Goal: Consume media (video, audio)

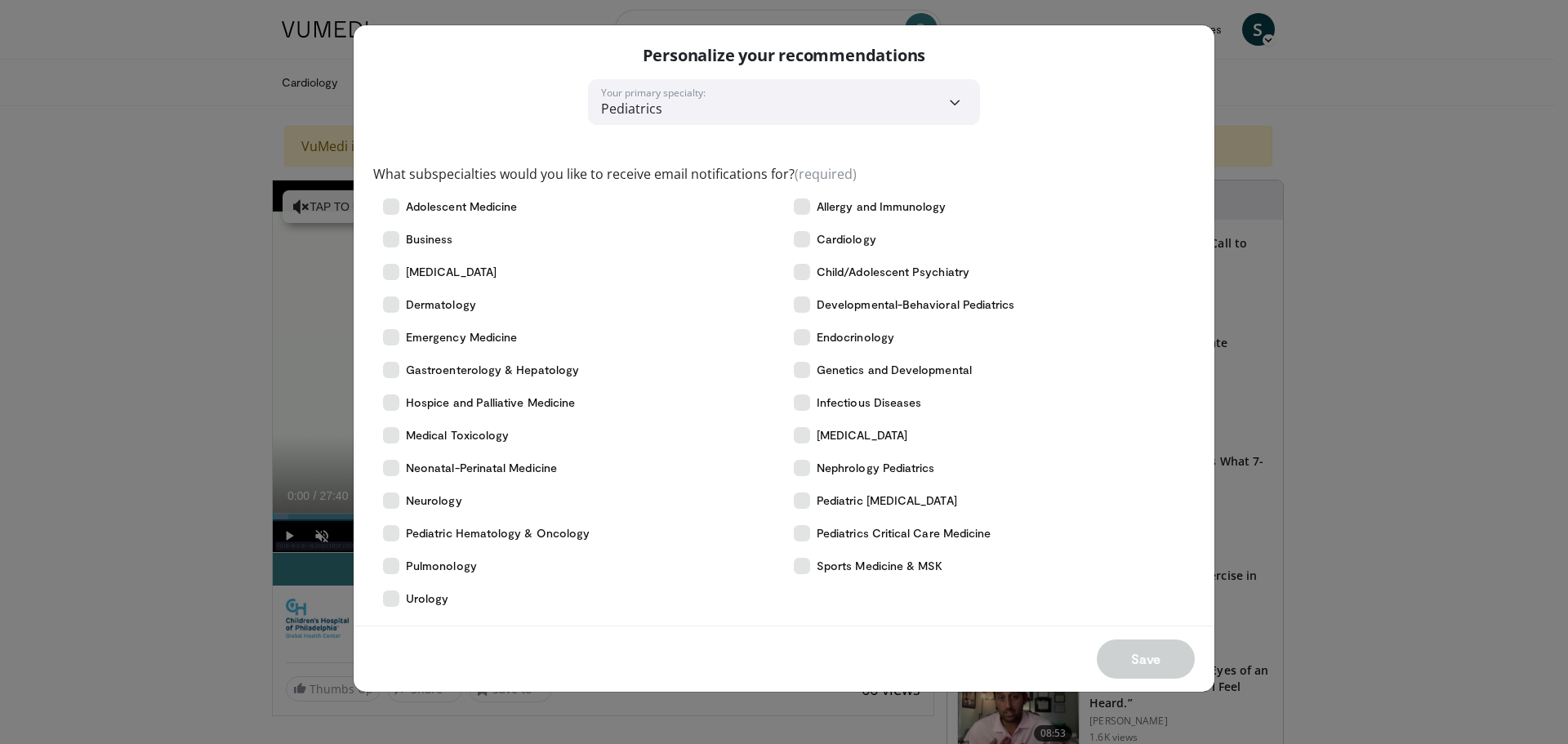
click at [1179, 65] on div "Personalize your recommendations" at bounding box center [784, 52] width 861 height 54
drag, startPoint x: 1532, startPoint y: 63, endPoint x: 1508, endPoint y: 64, distance: 24.0
click at [1531, 65] on div "**********" at bounding box center [784, 372] width 1568 height 744
drag, startPoint x: 958, startPoint y: 107, endPoint x: 905, endPoint y: 120, distance: 54.6
click at [958, 107] on select "**********" at bounding box center [784, 102] width 392 height 46
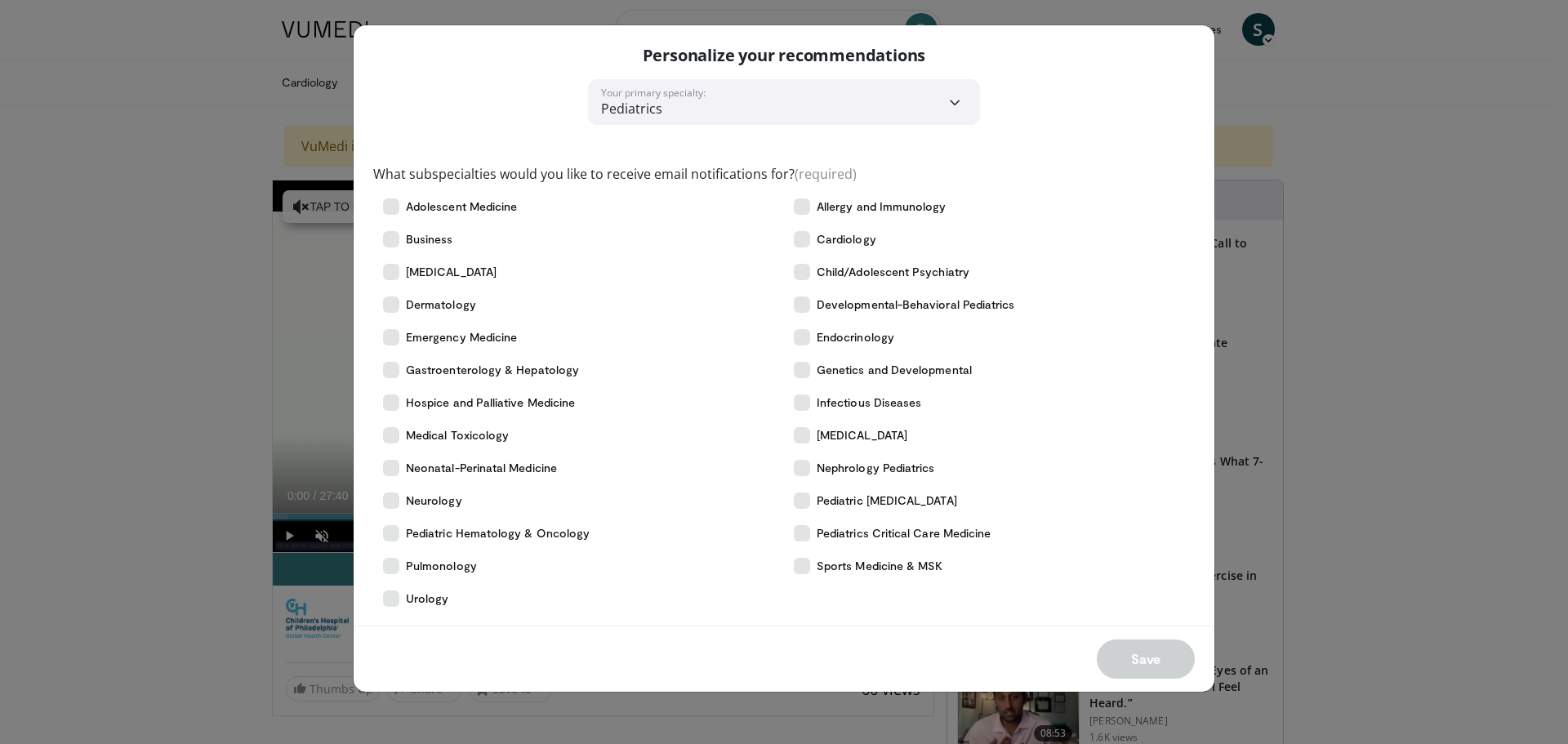
click at [454, 92] on div "**********" at bounding box center [784, 347] width 861 height 536
click at [387, 207] on icon at bounding box center [392, 207] width 16 height 16
click at [1157, 650] on button "Save" at bounding box center [1146, 658] width 98 height 39
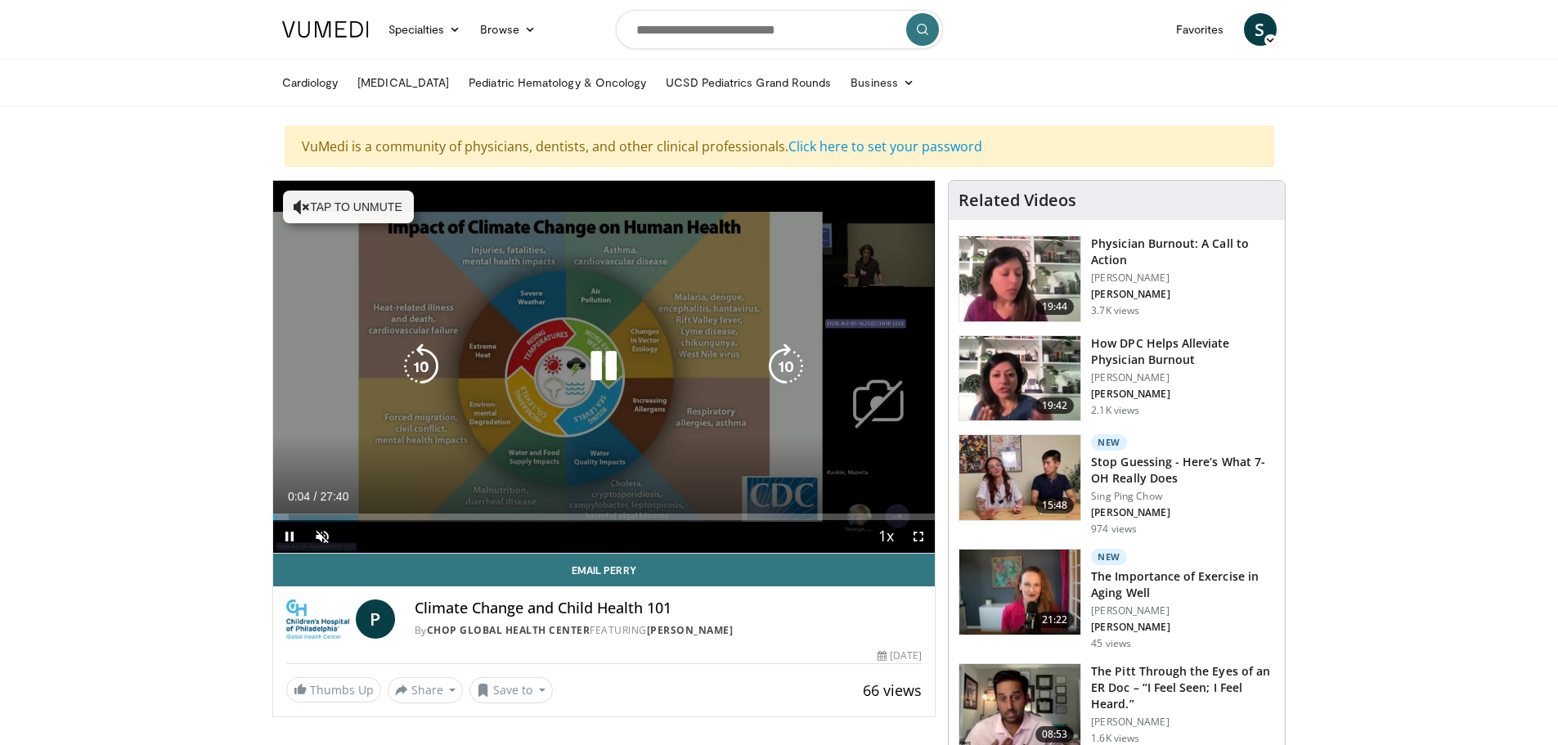
click at [515, 286] on div "10 seconds Tap to unmute" at bounding box center [604, 367] width 663 height 372
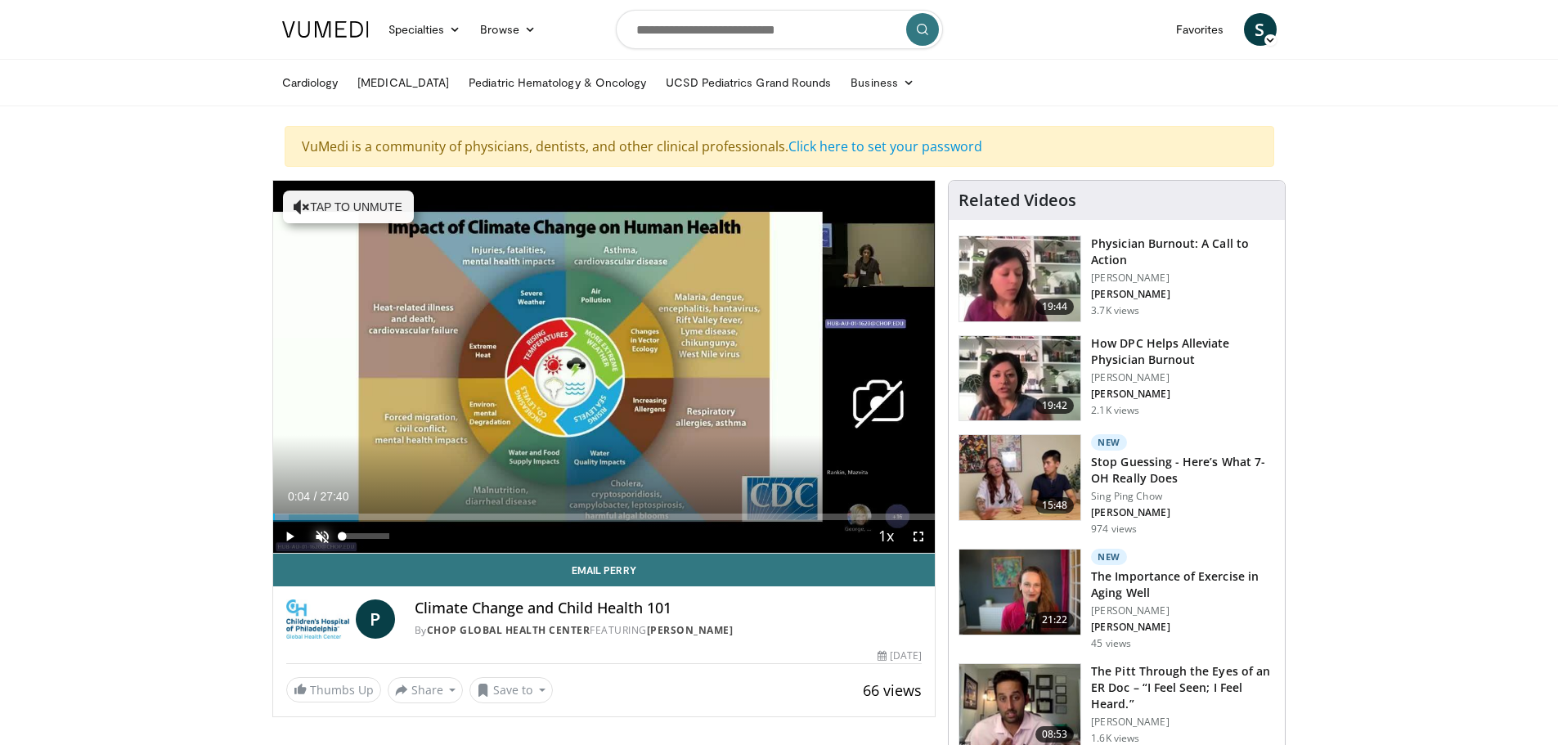
click at [317, 539] on span "Video Player" at bounding box center [322, 536] width 33 height 33
click at [288, 532] on span "Video Player" at bounding box center [289, 536] width 33 height 33
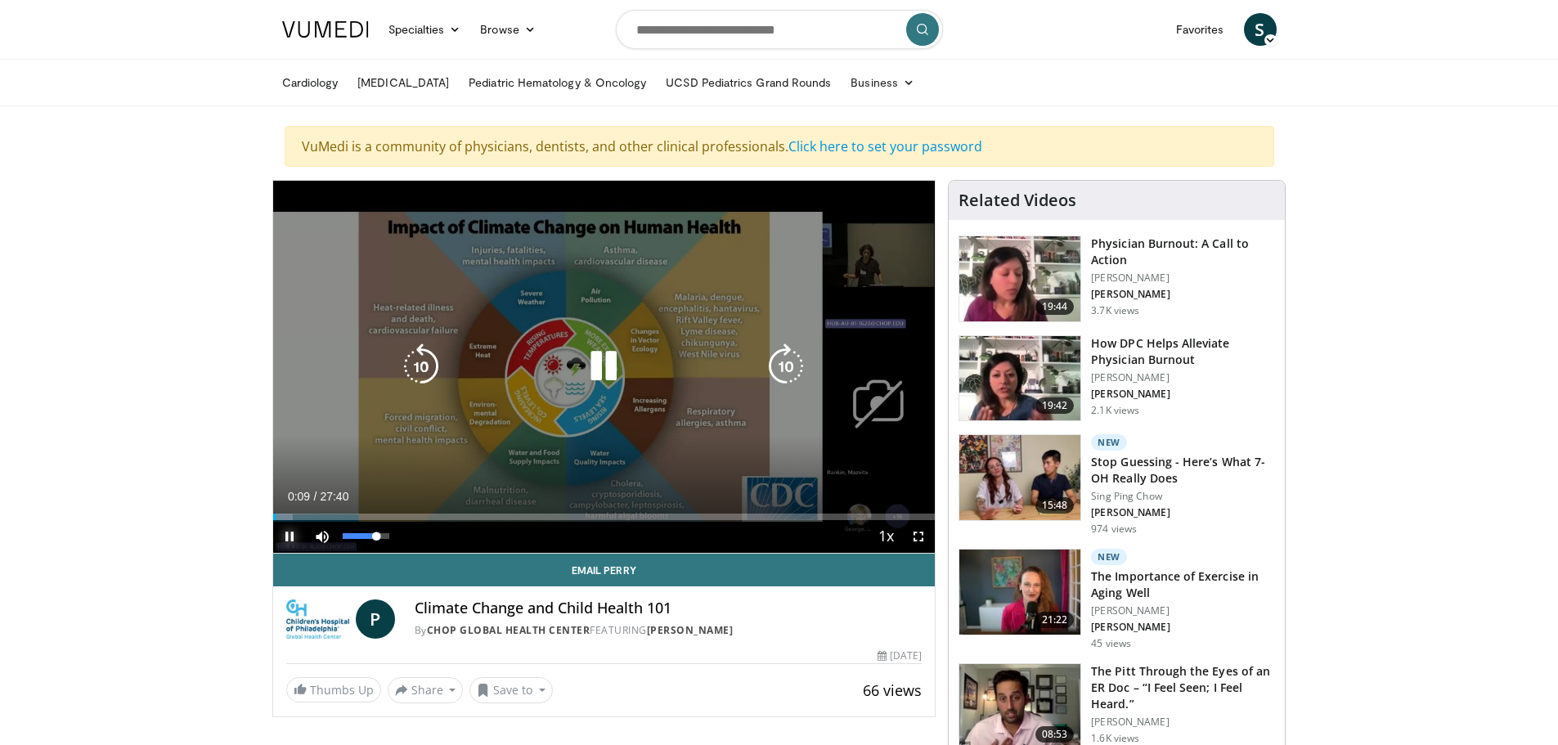
click at [375, 536] on div "Volume Level" at bounding box center [360, 536] width 34 height 6
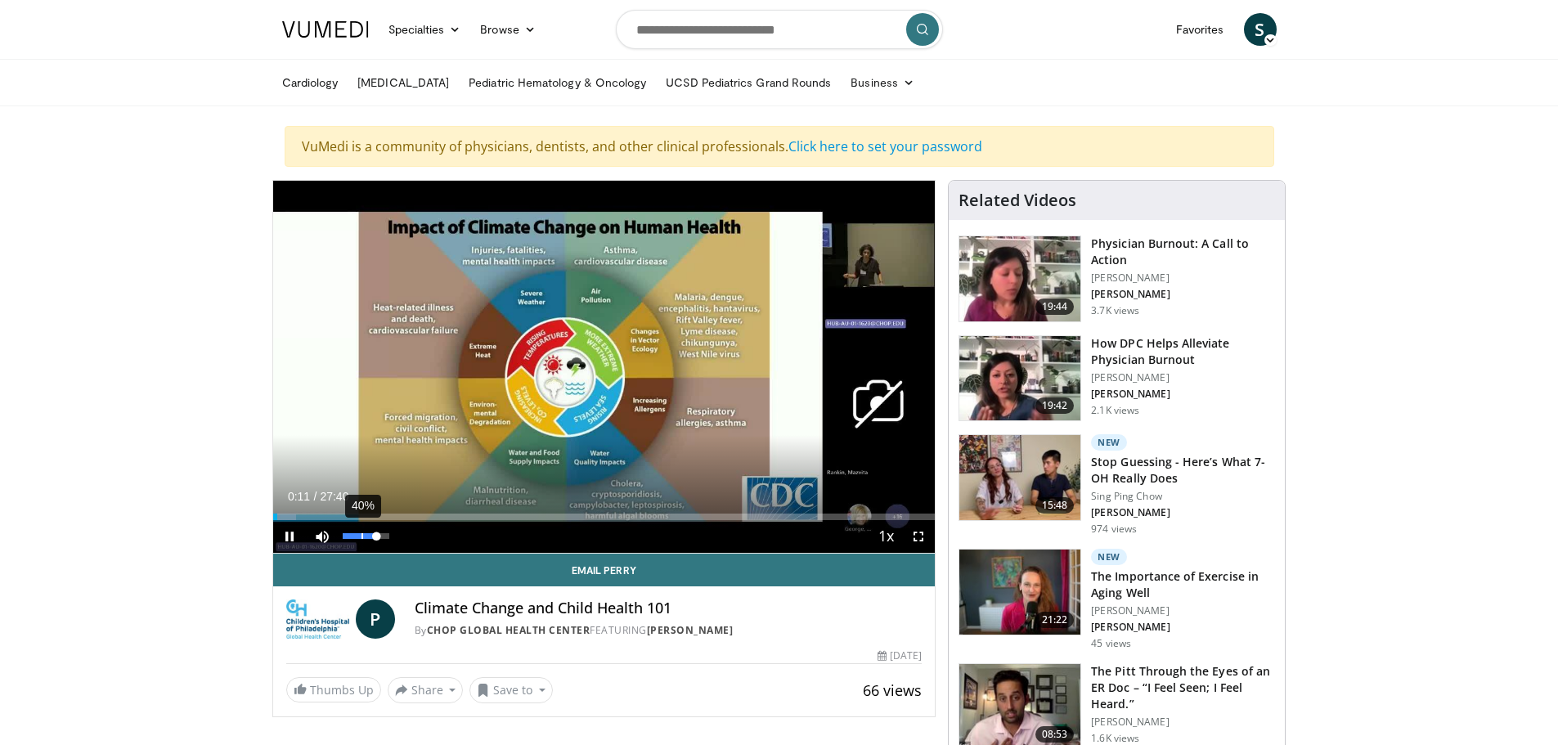
click at [360, 532] on div "40%" at bounding box center [366, 536] width 57 height 33
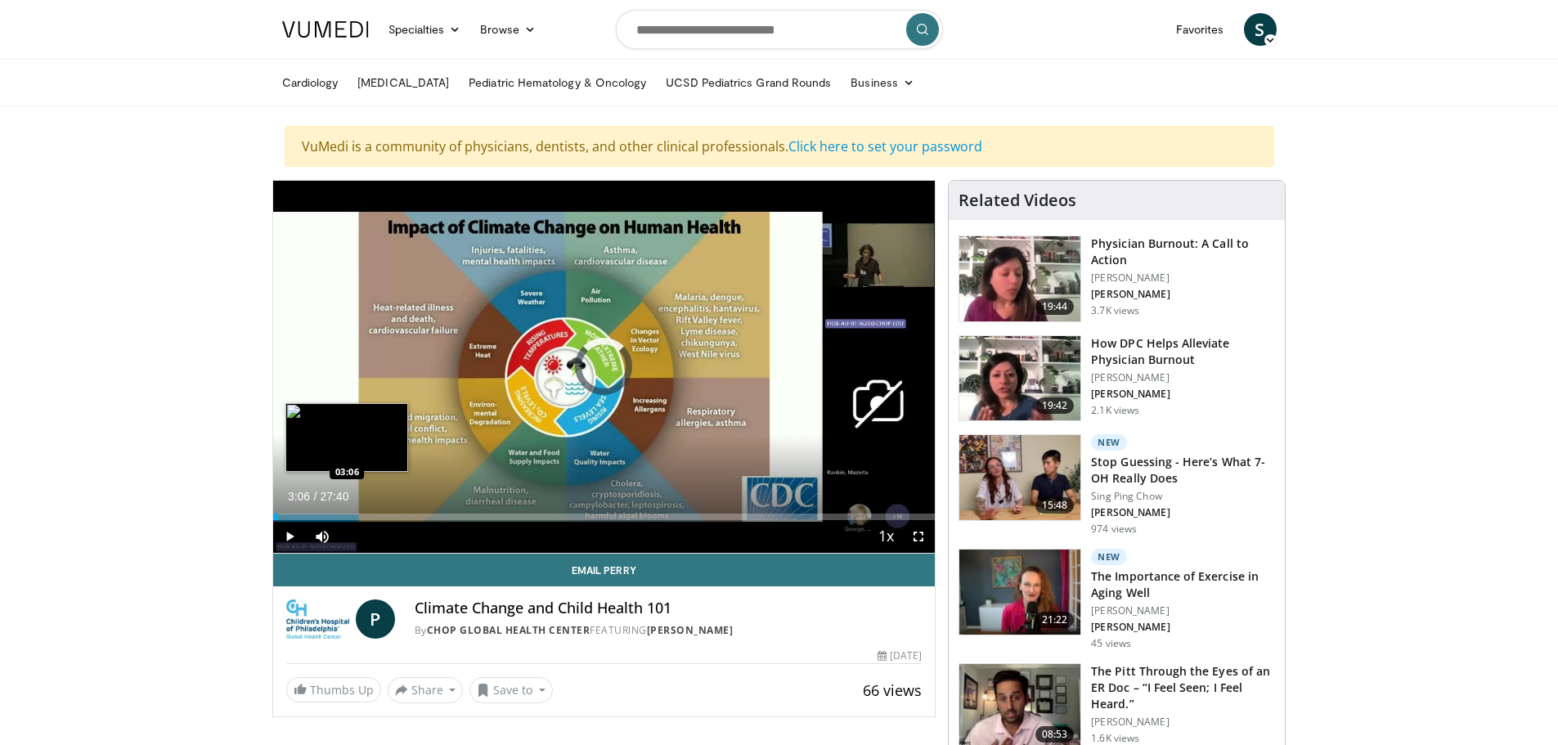
click at [347, 514] on div "Loaded : 0.00% 03:06 03:06" at bounding box center [604, 517] width 663 height 7
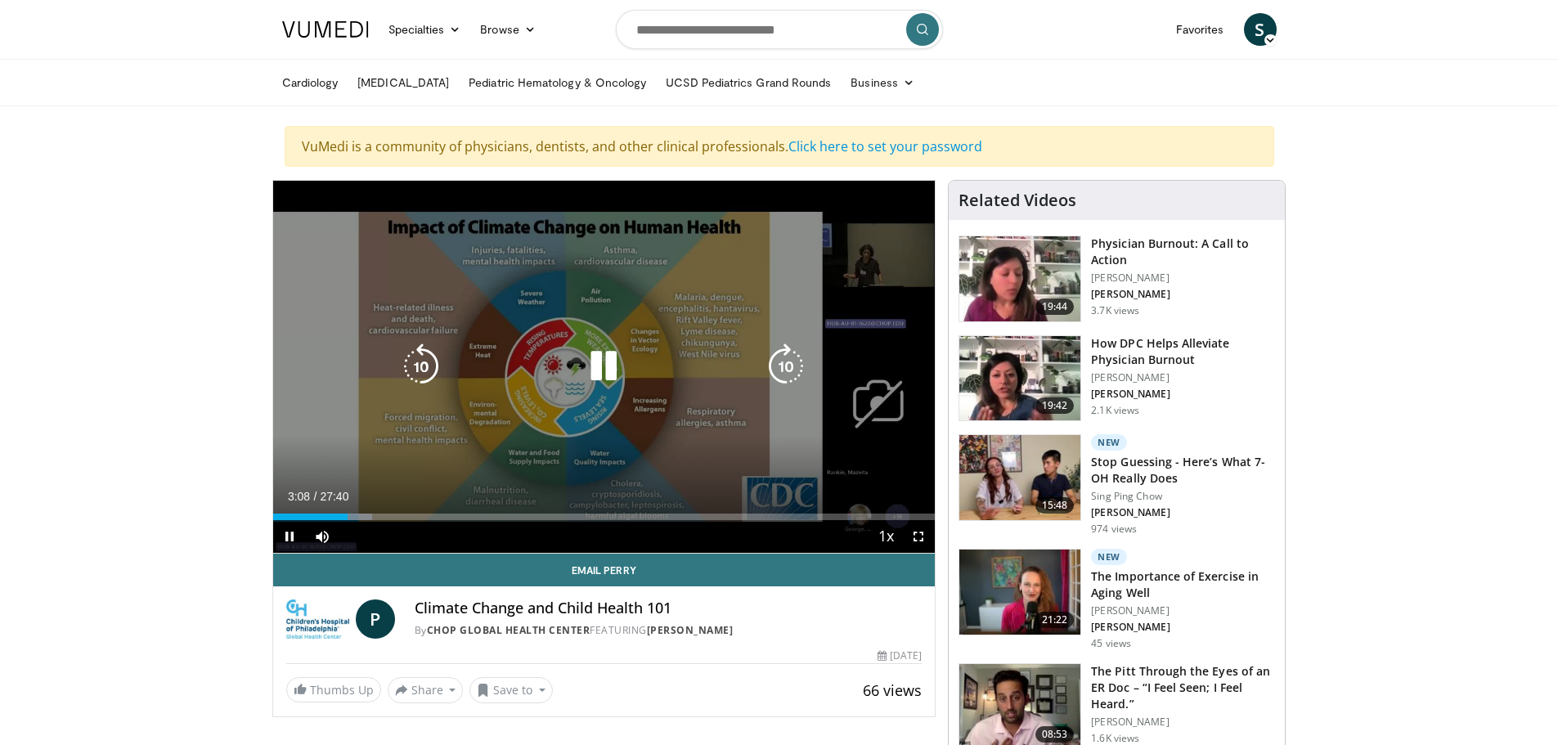
click at [887, 268] on div "10 seconds Tap to unmute" at bounding box center [604, 367] width 663 height 372
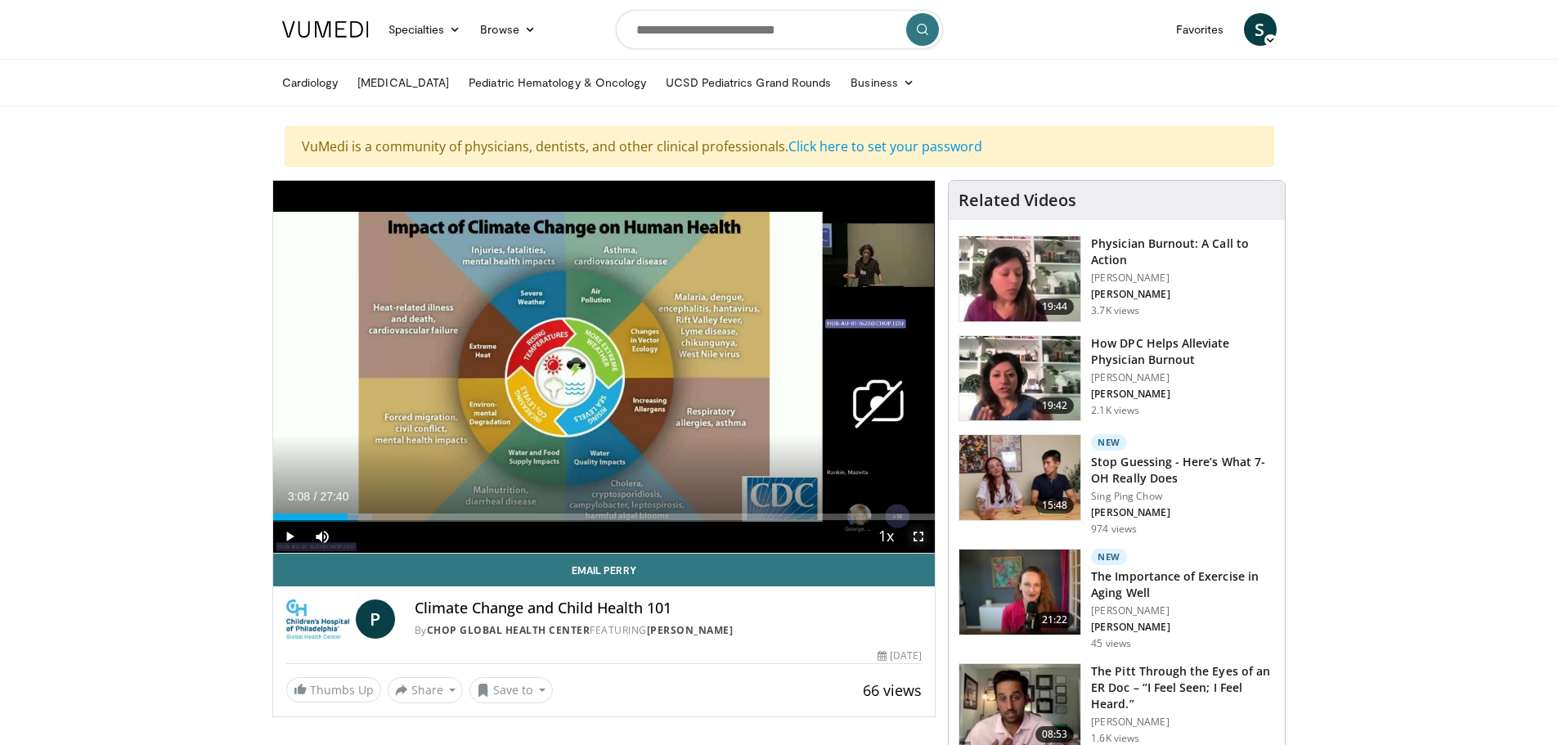
drag, startPoint x: 920, startPoint y: 536, endPoint x: 920, endPoint y: 634, distance: 98.1
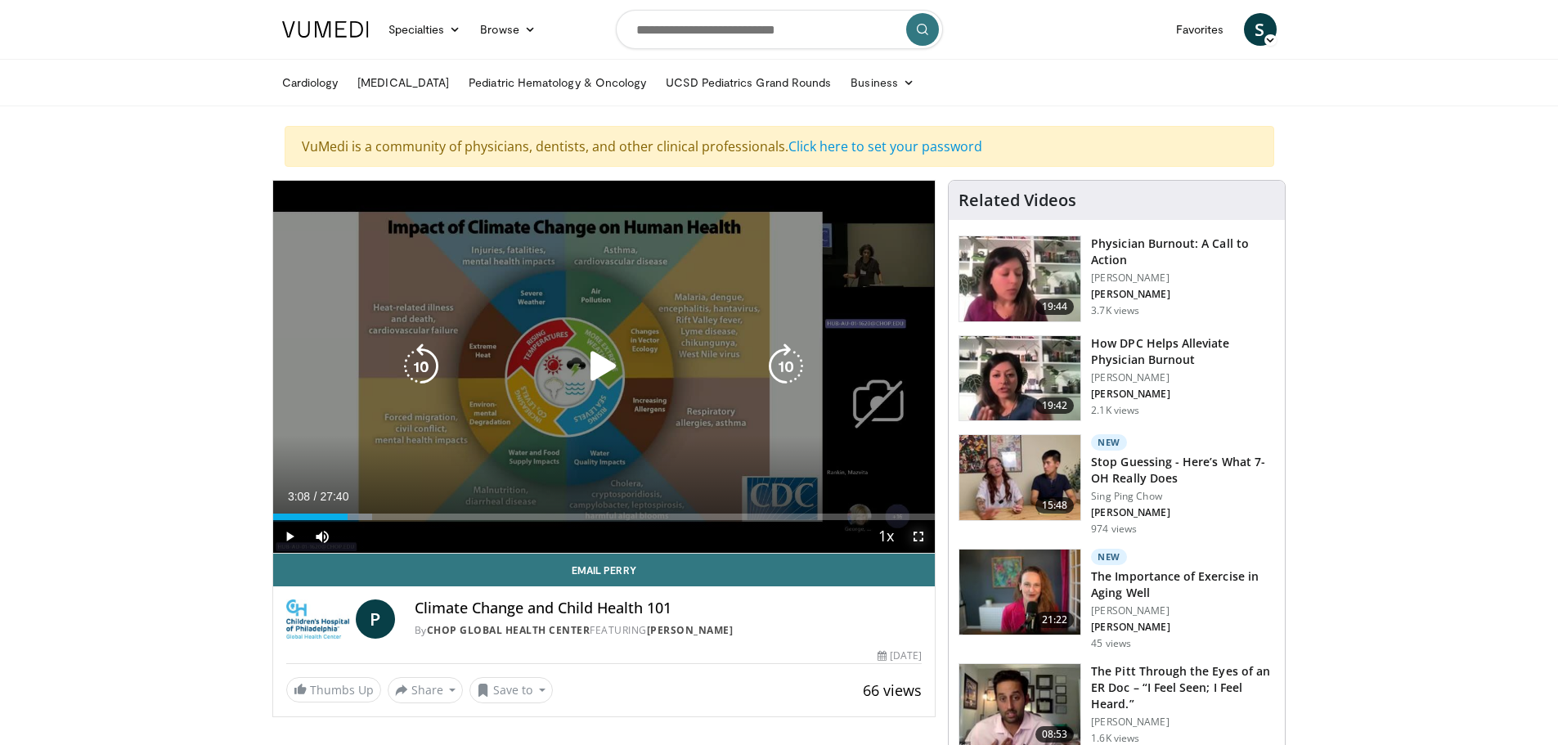
click at [920, 535] on span "Video Player" at bounding box center [918, 536] width 33 height 33
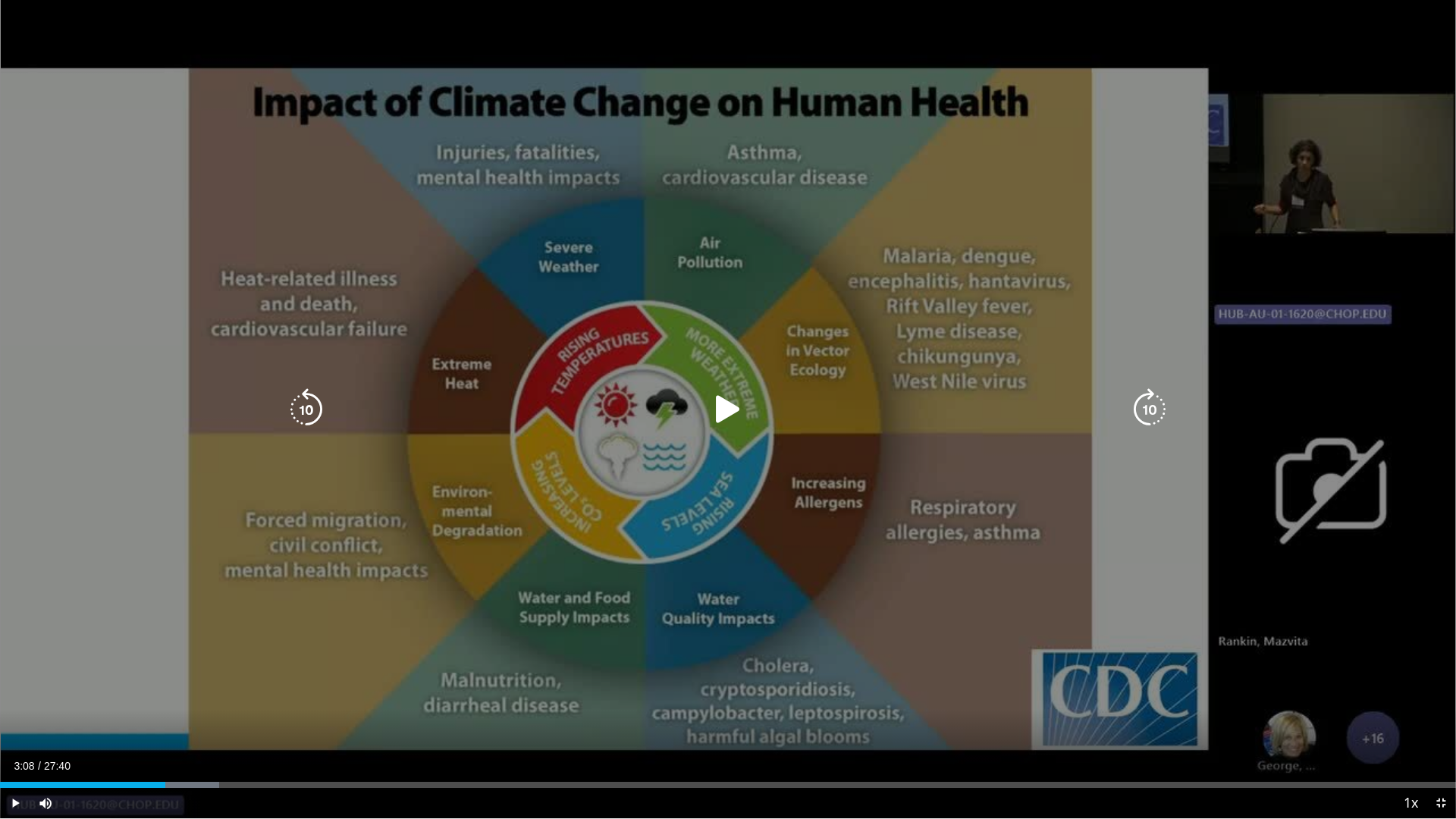
click at [1389, 152] on div "10 seconds Tap to unmute" at bounding box center [728, 409] width 1456 height 819
click at [1308, 224] on div "10 seconds Tap to unmute" at bounding box center [728, 409] width 1456 height 819
click at [1328, 160] on div "10 seconds Tap to unmute" at bounding box center [728, 409] width 1456 height 819
click at [1364, 186] on div "10 seconds Tap to unmute" at bounding box center [728, 409] width 1456 height 819
click at [1352, 235] on div "10 seconds Tap to unmute" at bounding box center [728, 409] width 1456 height 819
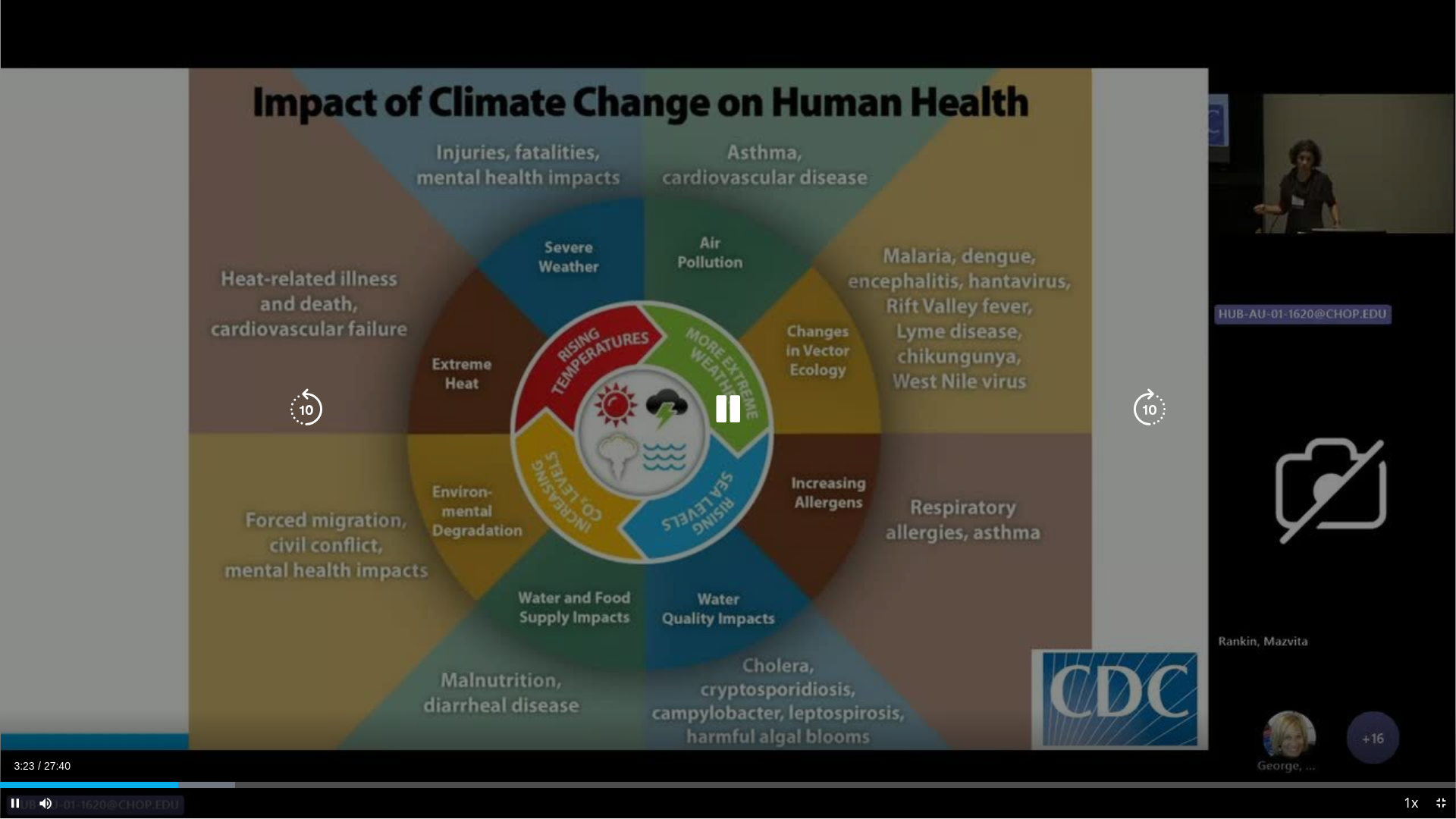
click at [1373, 690] on div "10 seconds Tap to unmute" at bounding box center [728, 409] width 1456 height 819
click at [1367, 690] on div "10 seconds Tap to unmute" at bounding box center [728, 409] width 1456 height 819
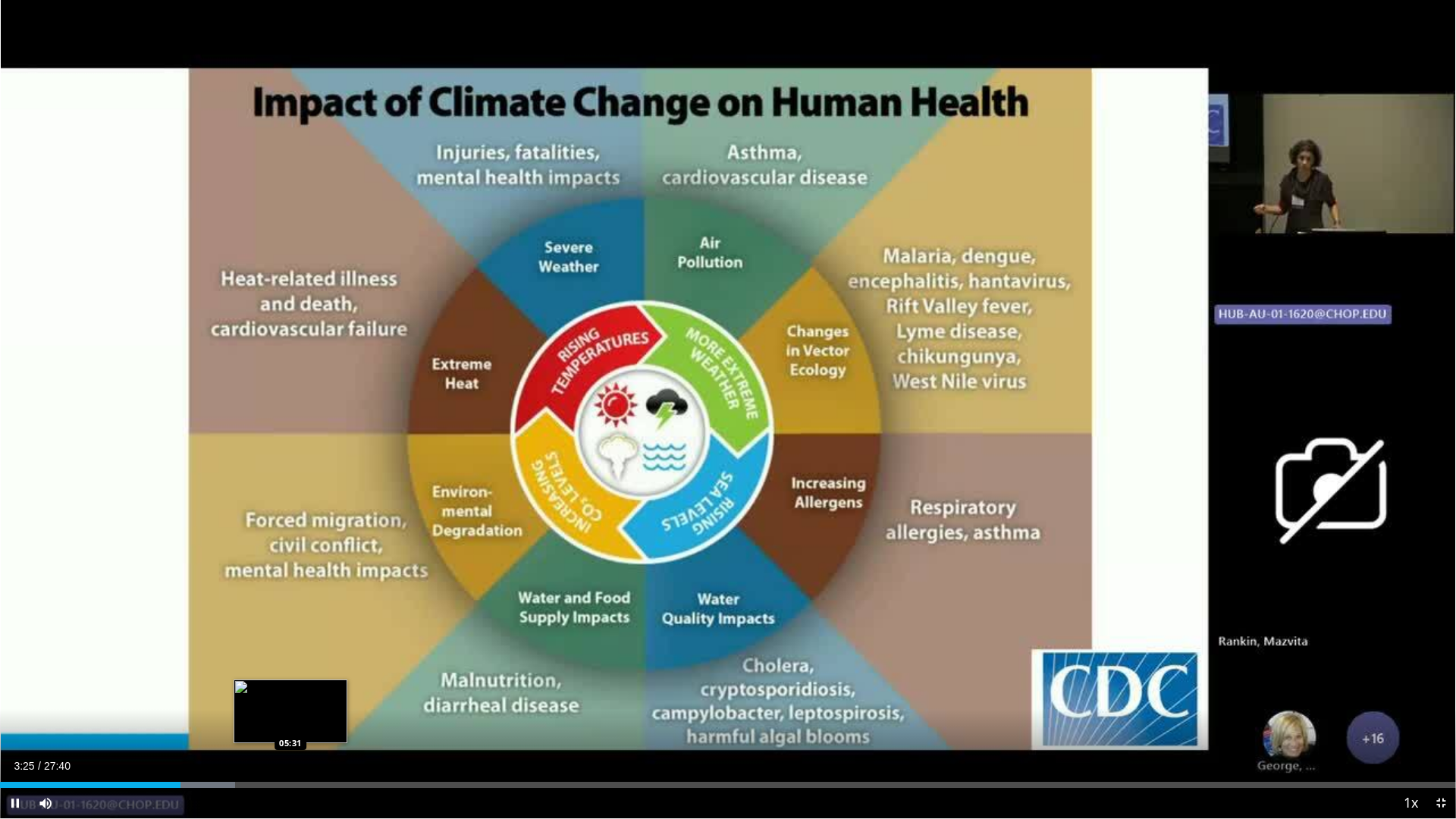
click at [293, 690] on div "Loaded : 16.13% 03:25 05:31" at bounding box center [728, 785] width 1456 height 6
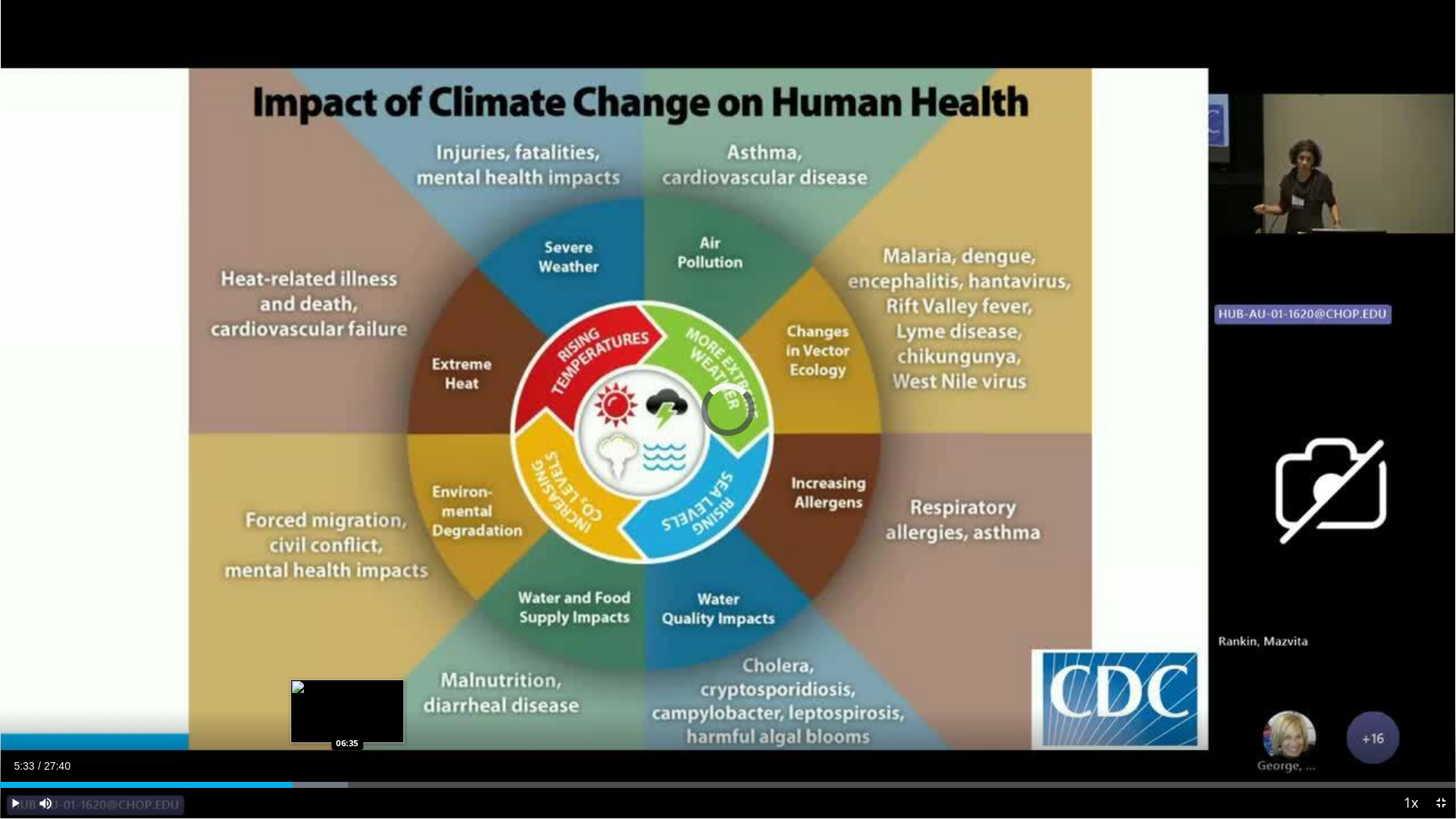
click at [348, 690] on div "Loaded : 23.90% 05:34 06:35" at bounding box center [728, 781] width 1456 height 15
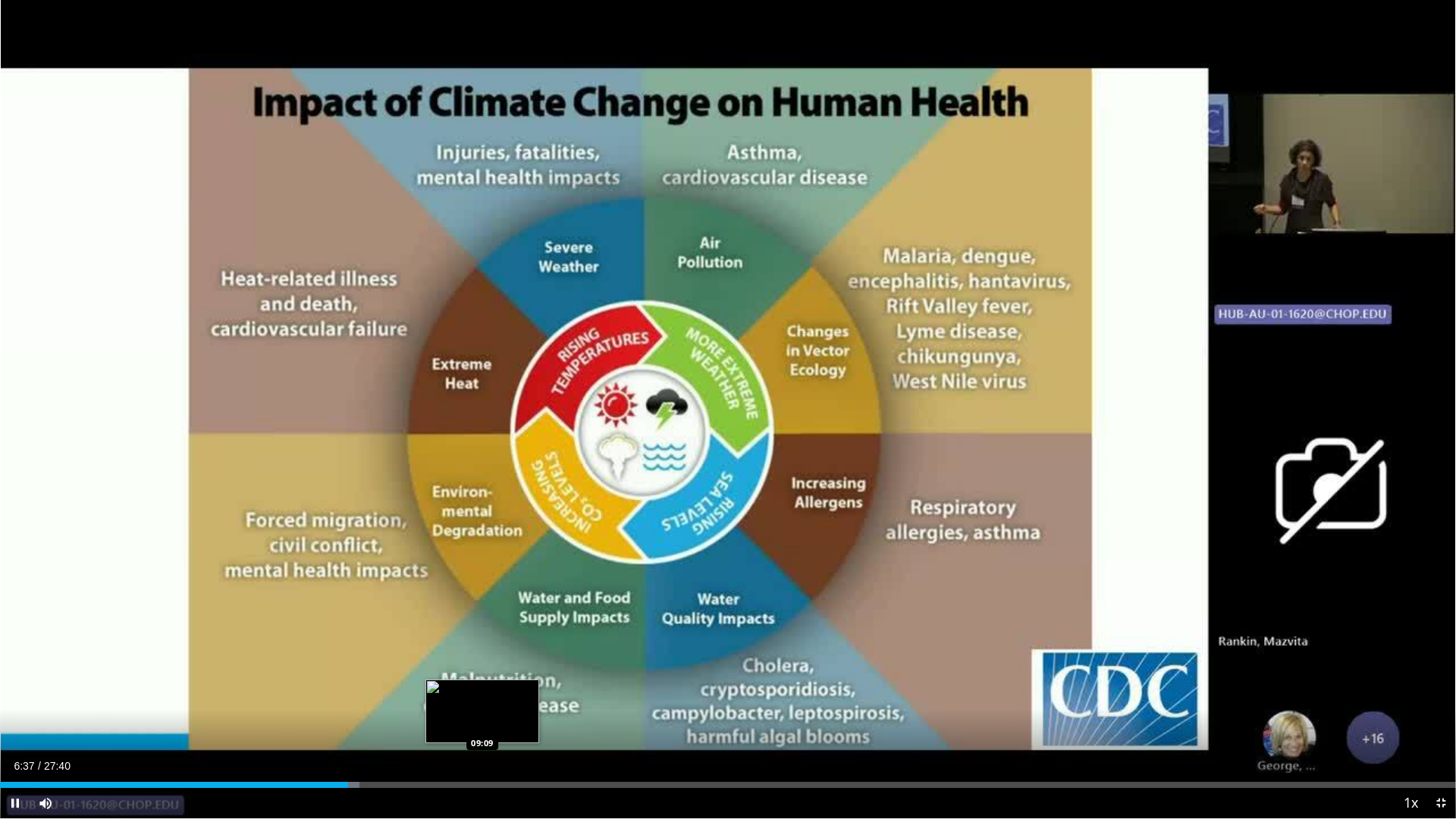
click at [492, 690] on div "Loaded : 24.70% 06:37 09:09" at bounding box center [728, 785] width 1456 height 6
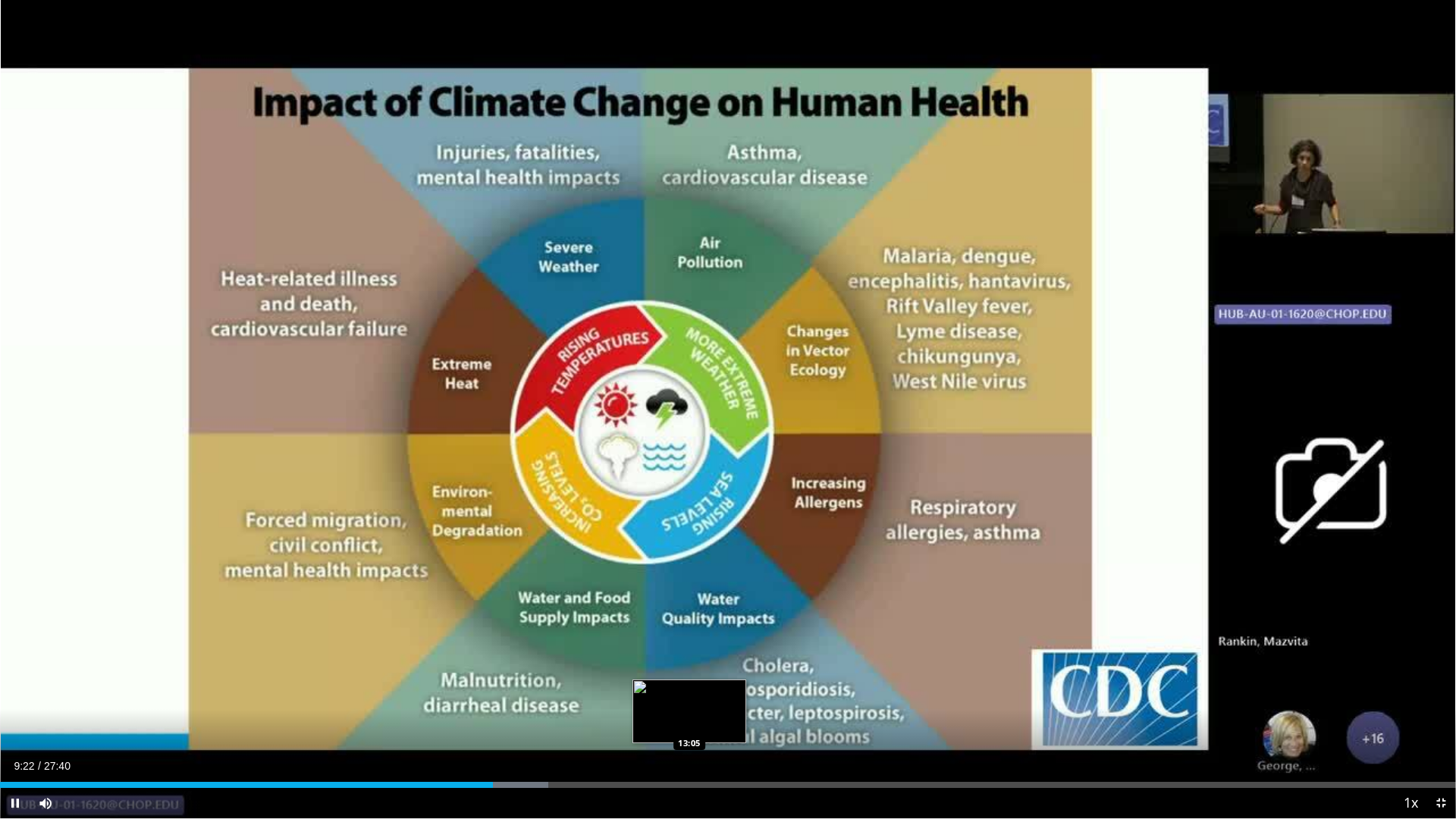
click at [689, 690] on div "Loaded : 37.64% 09:22 13:05" at bounding box center [728, 781] width 1456 height 15
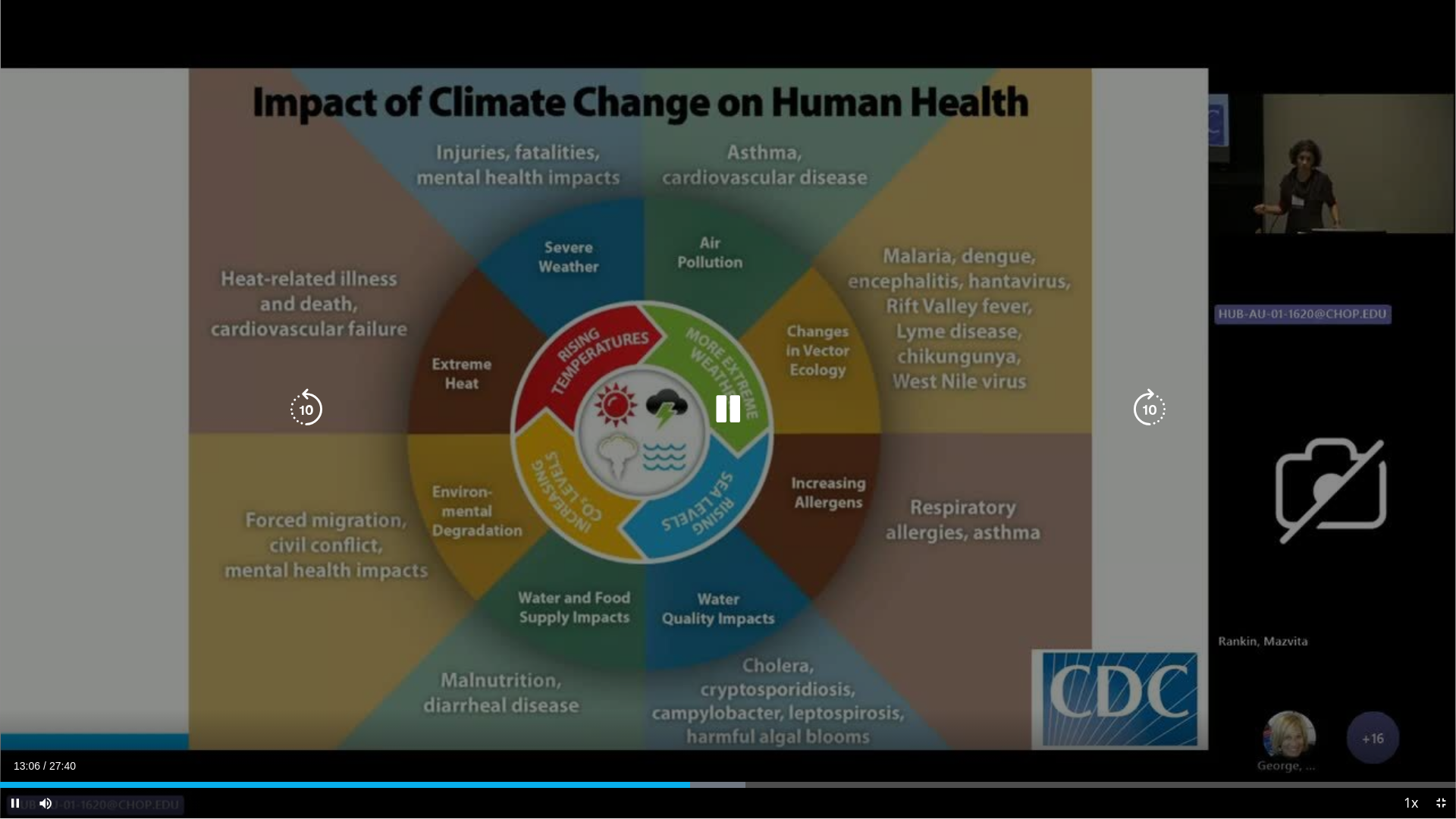
drag, startPoint x: 866, startPoint y: 781, endPoint x: 873, endPoint y: 774, distance: 9.9
click at [866, 690] on div "Loaded : 51.20% 13:06 16:27" at bounding box center [728, 781] width 1456 height 15
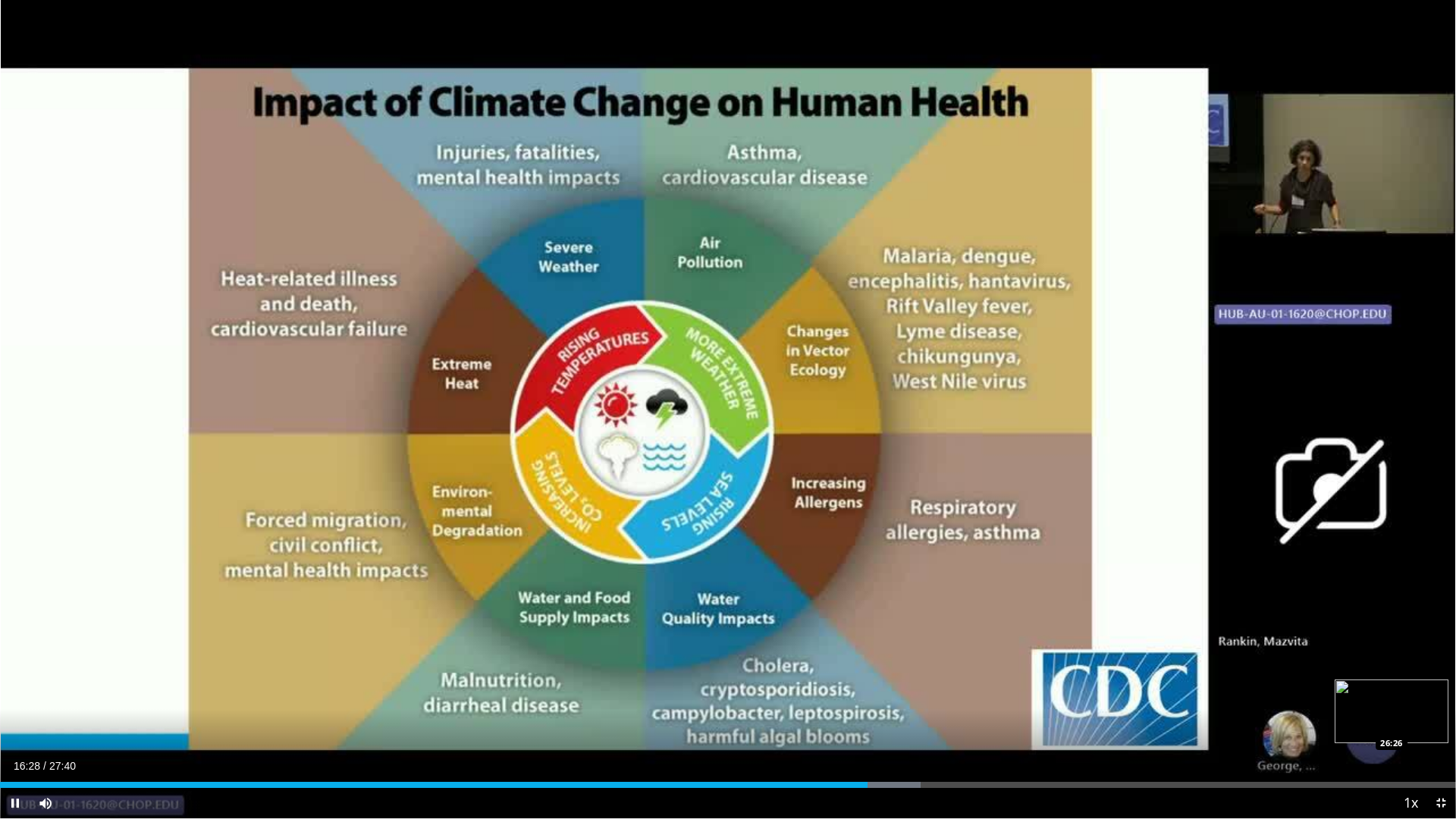
click at [1393, 690] on div "Loaded : 63.25% 16:28 26:26" at bounding box center [728, 785] width 1456 height 6
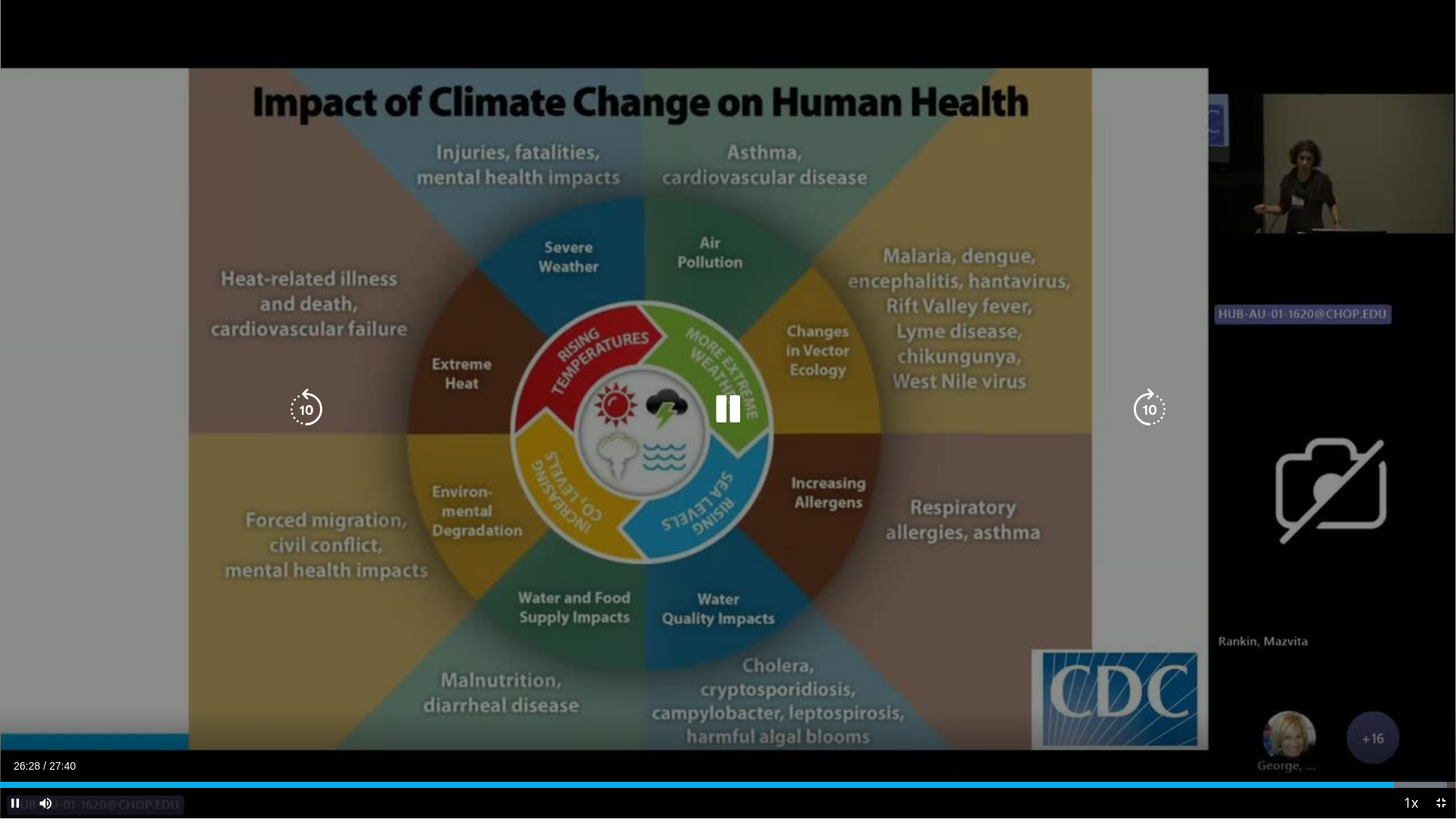
click at [1435, 690] on div "Loaded : 99.40% 26:28 27:13" at bounding box center [728, 781] width 1456 height 15
click at [1324, 202] on div "10 seconds Tap to unmute" at bounding box center [728, 409] width 1456 height 819
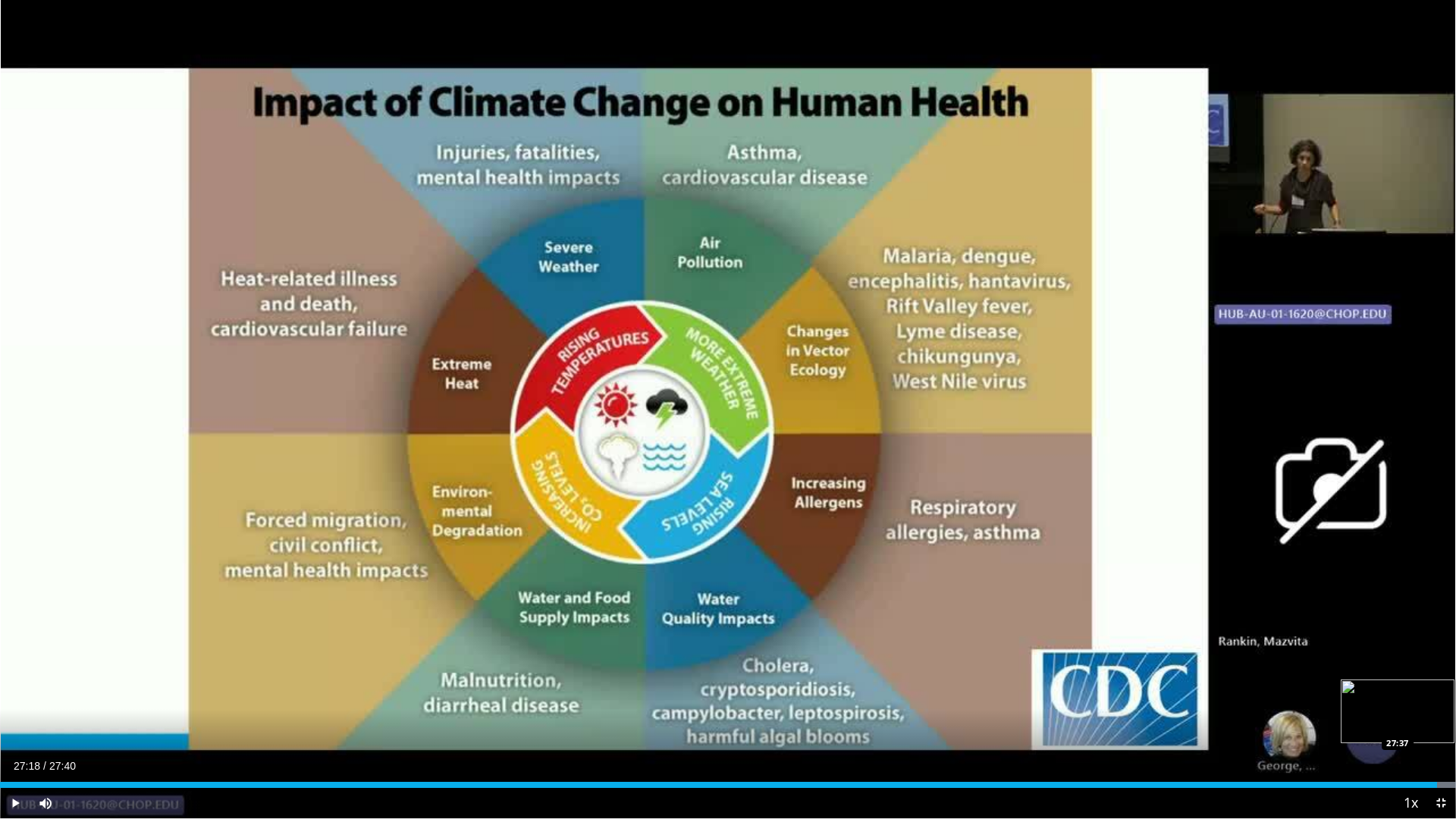
click at [1444, 690] on div "Loaded : 100.00% 27:18 27:37" at bounding box center [728, 781] width 1456 height 15
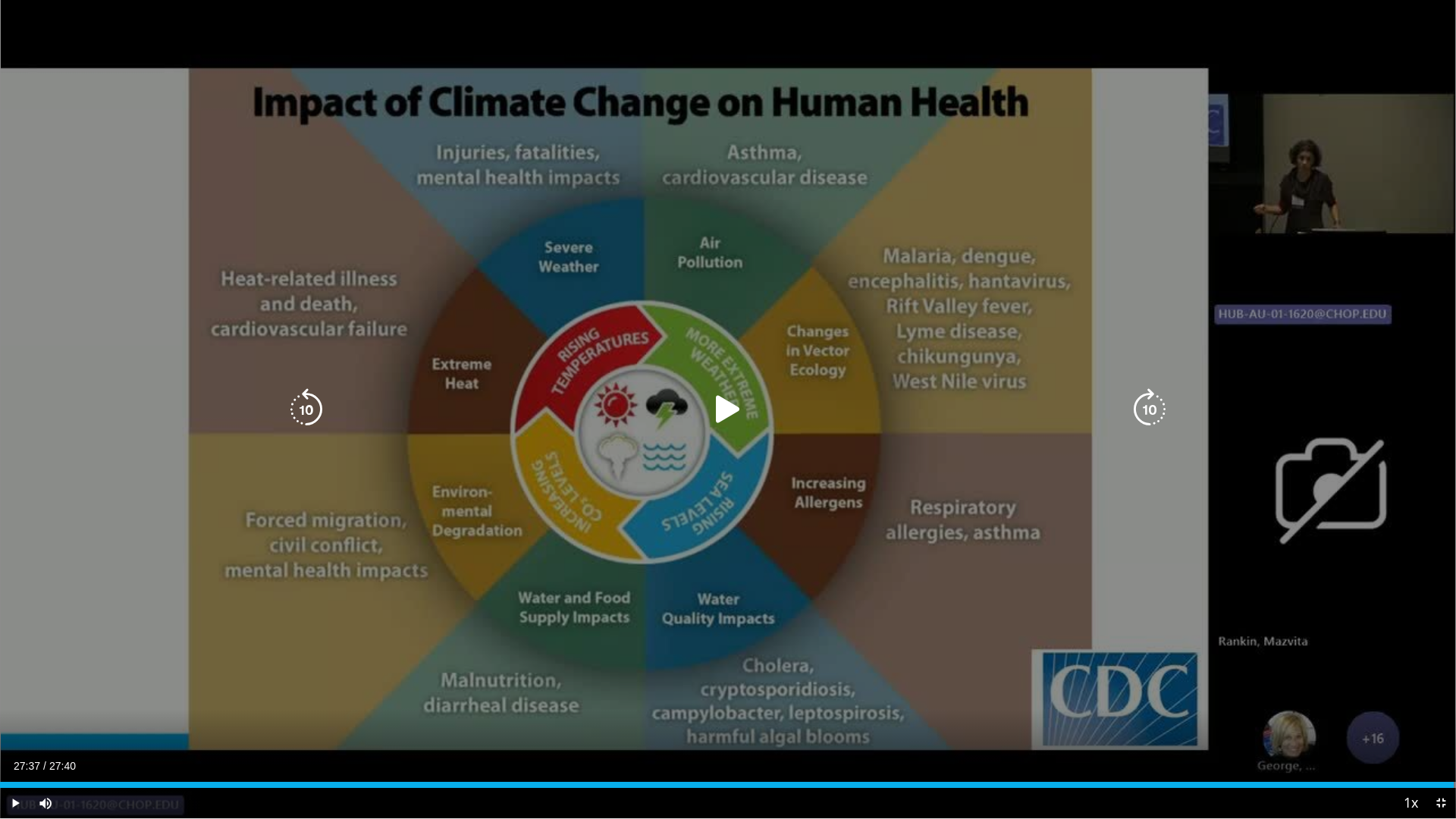
click at [1391, 145] on div "10 seconds Tap to unmute" at bounding box center [728, 409] width 1456 height 819
click at [1149, 402] on icon "Video Player" at bounding box center [1150, 410] width 43 height 43
click at [1143, 416] on icon "Video Player" at bounding box center [1150, 410] width 43 height 43
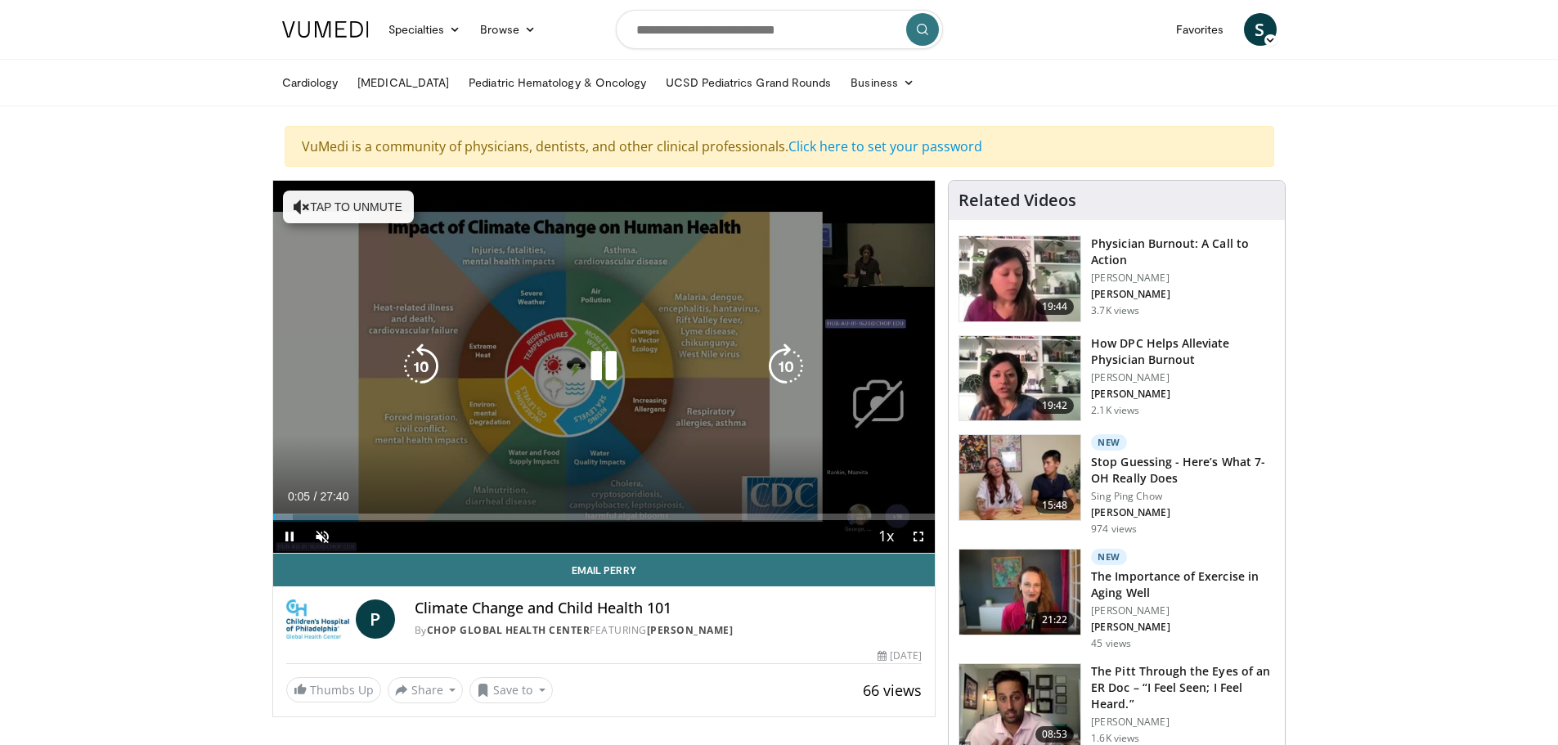
click at [383, 511] on div "Loaded : 2.98% 00:05 04:36" at bounding box center [604, 513] width 663 height 16
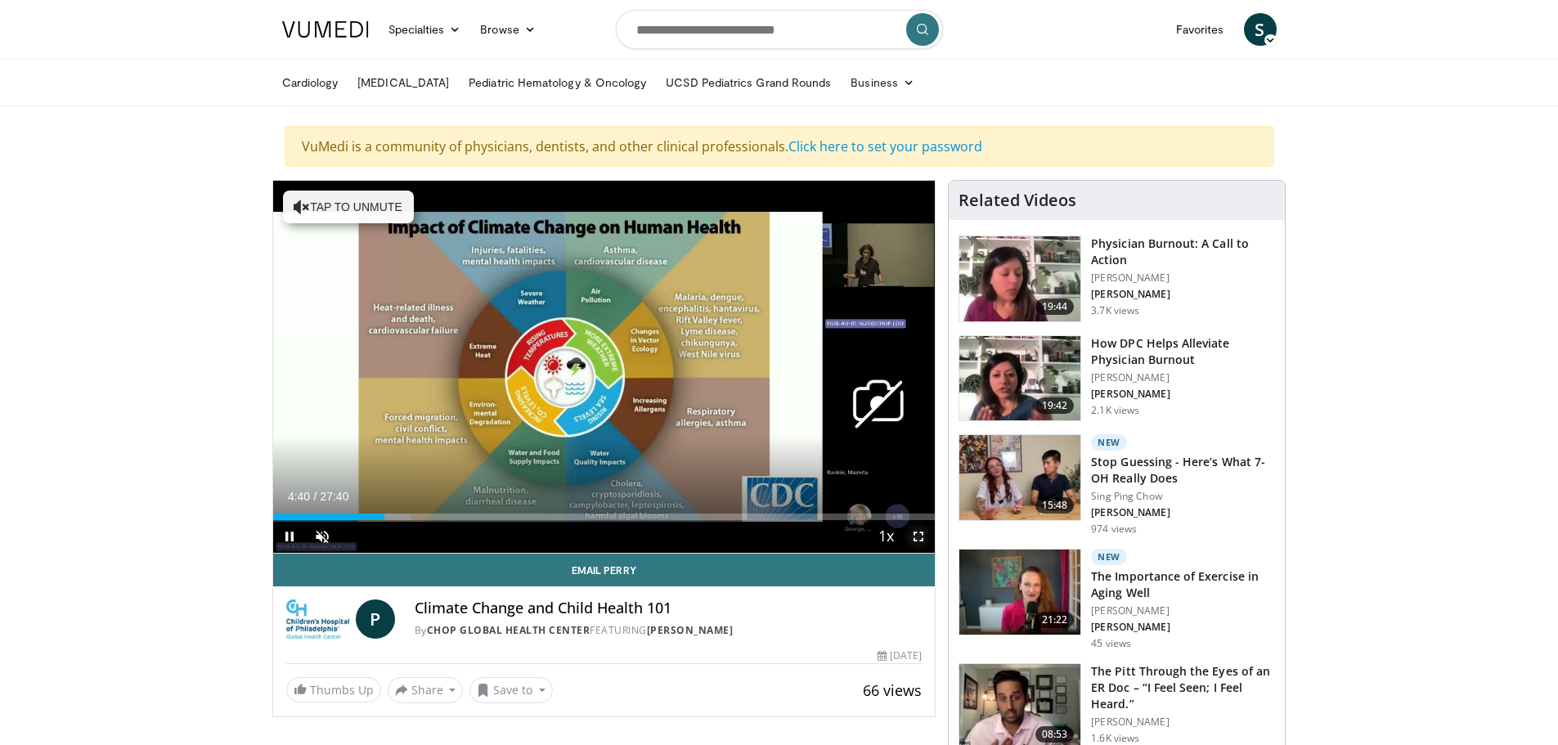
click at [922, 537] on span "Video Player" at bounding box center [918, 536] width 33 height 33
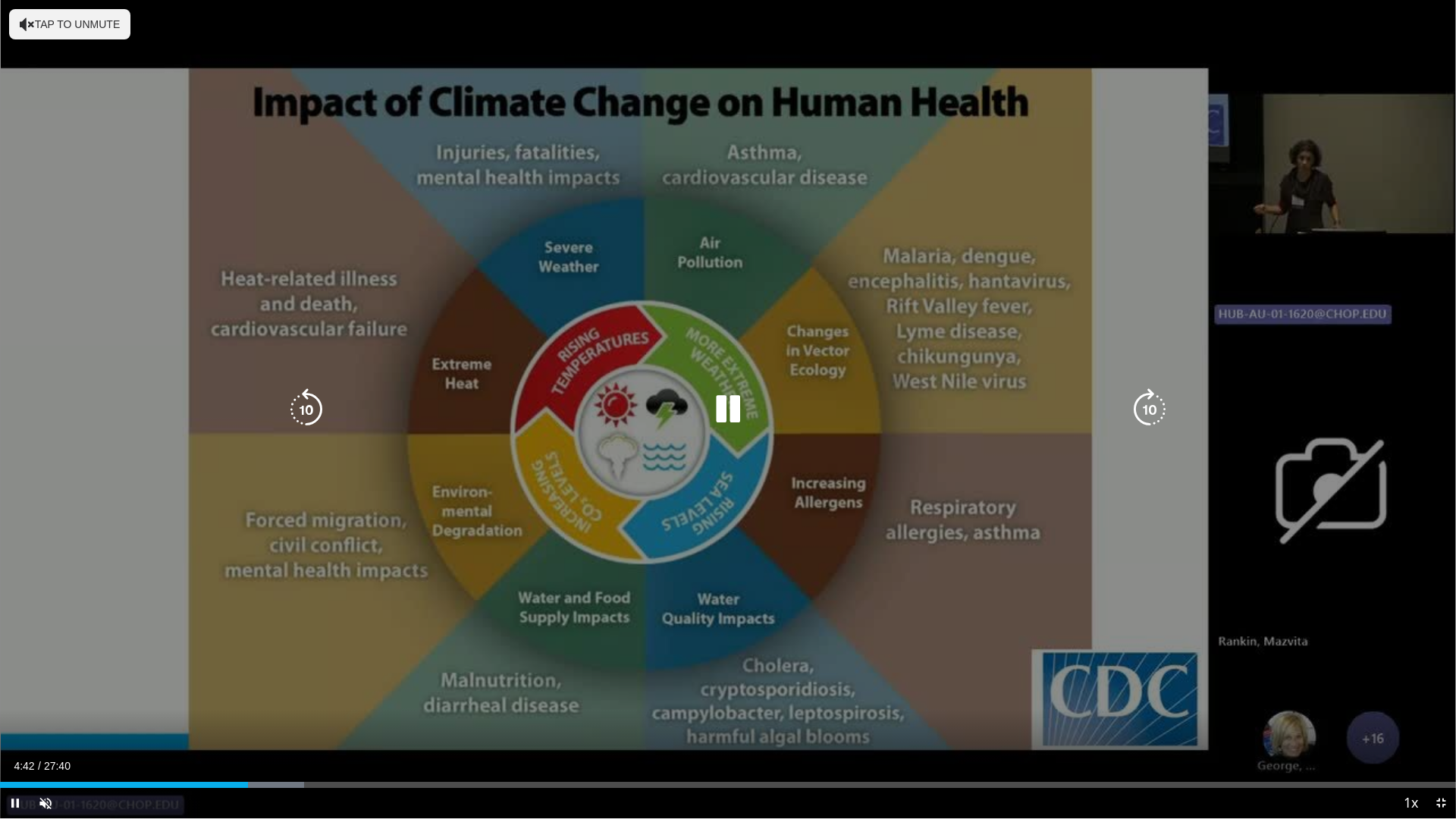
click at [1370, 178] on div "10 seconds Tap to unmute" at bounding box center [728, 409] width 1456 height 819
click at [981, 270] on div "10 seconds Tap to unmute" at bounding box center [728, 409] width 1456 height 819
click at [466, 350] on div "10 seconds Tap to unmute" at bounding box center [728, 409] width 1456 height 819
click at [104, 24] on button "Tap to unmute" at bounding box center [70, 24] width 121 height 31
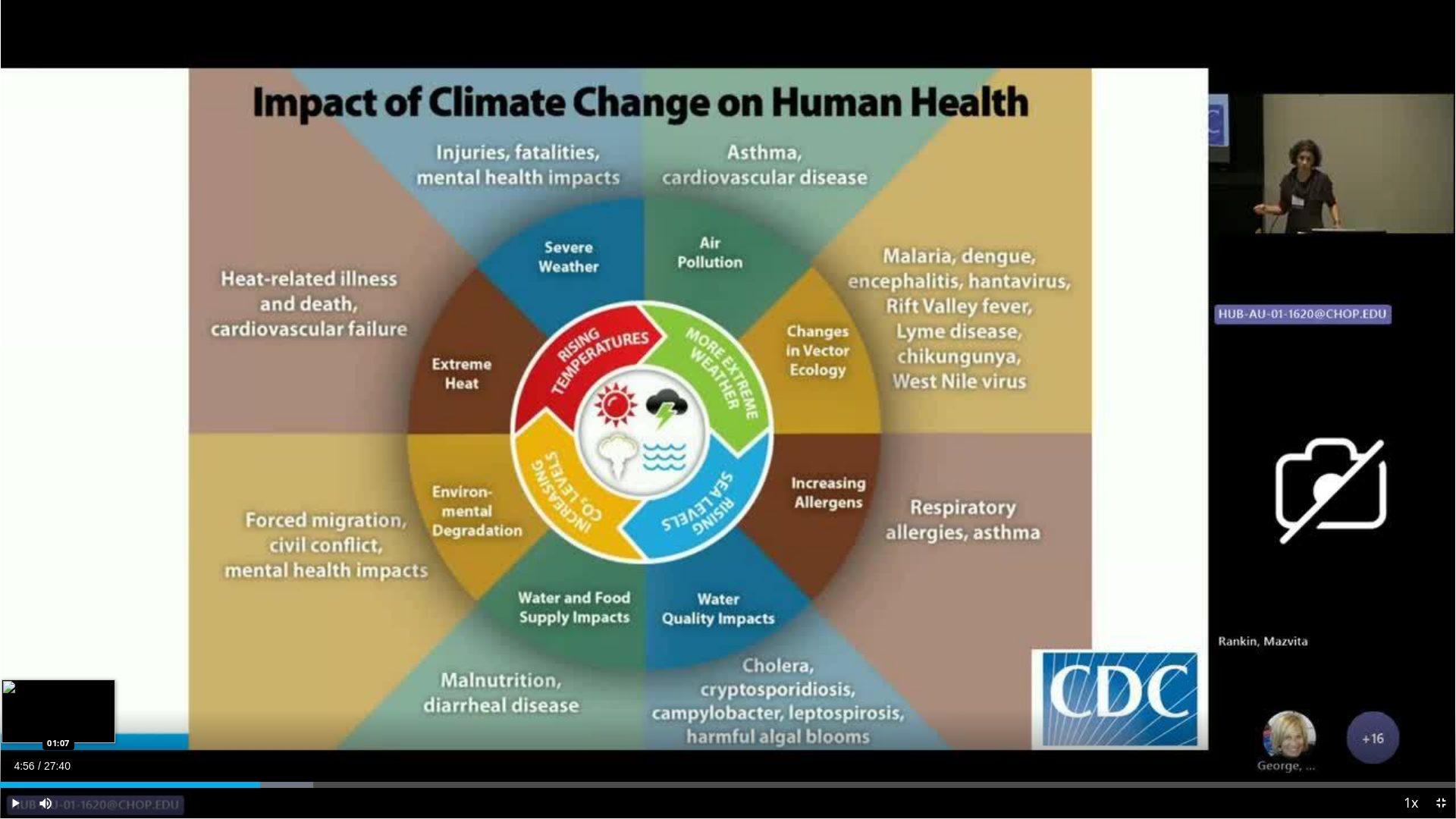
click at [61, 690] on div "Loaded : 21.51% 04:56 01:07" at bounding box center [728, 781] width 1456 height 15
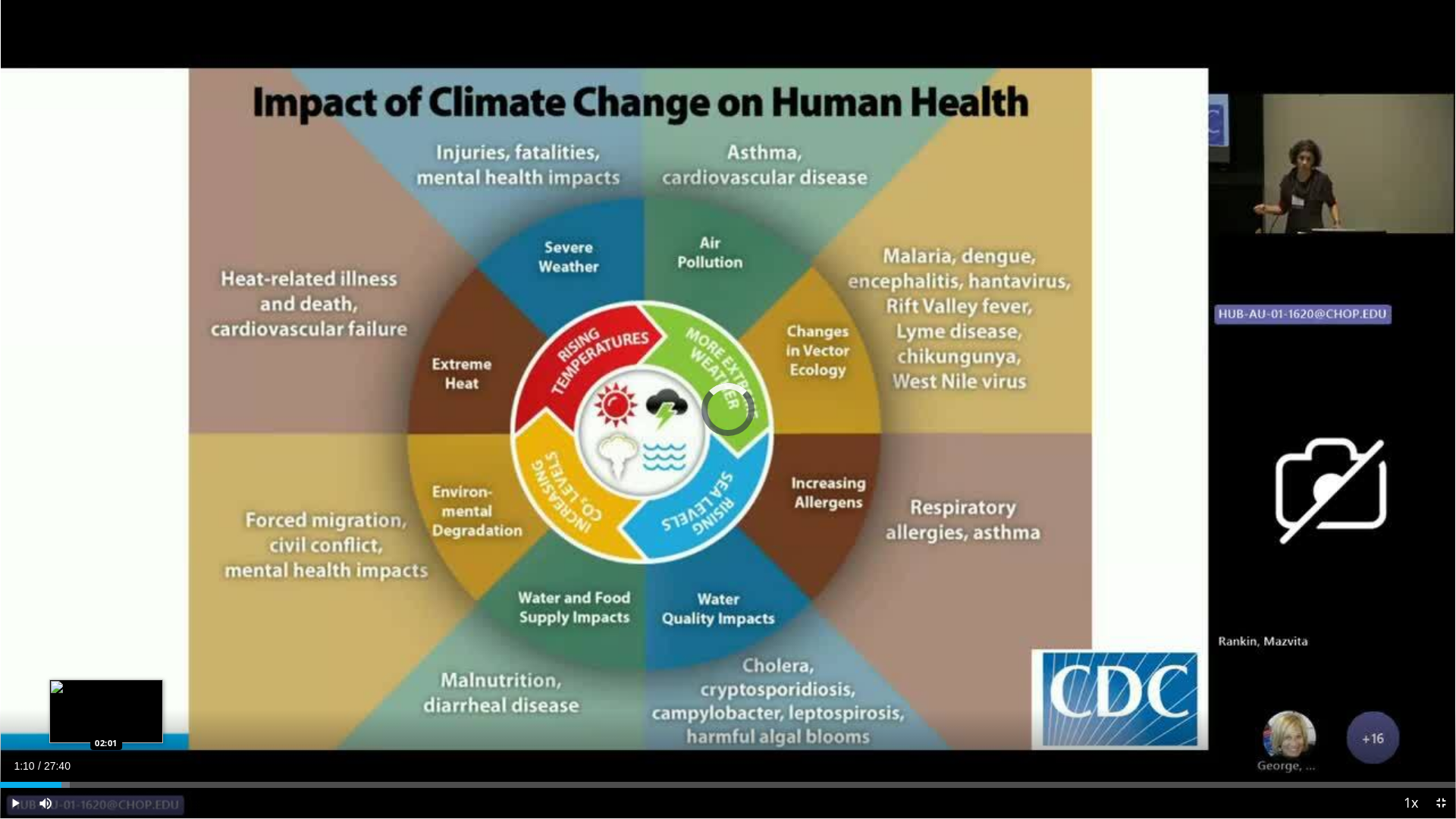
click at [107, 690] on div "Loaded : 4.77% 01:10 02:01" at bounding box center [728, 781] width 1456 height 15
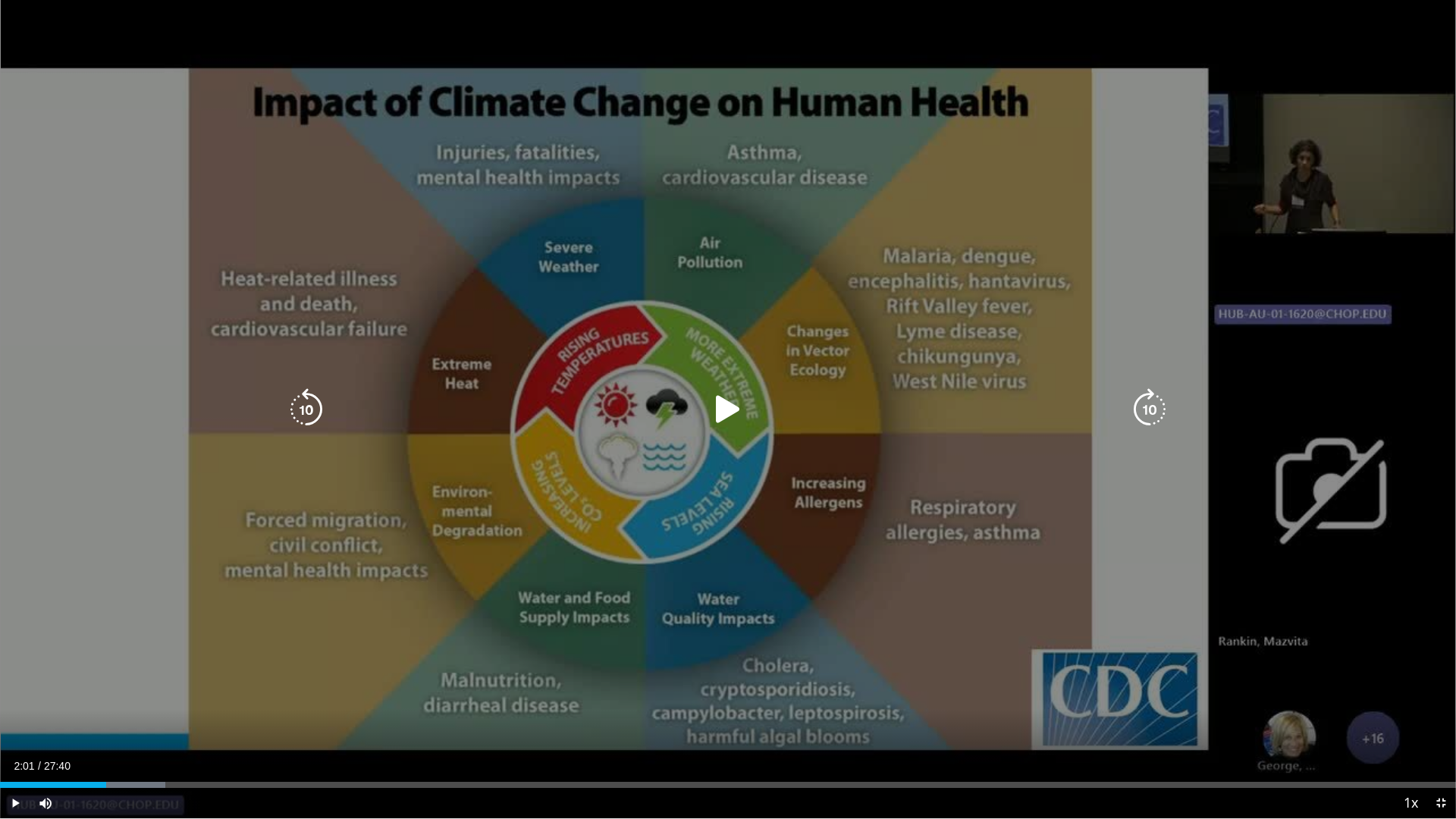
click at [735, 390] on icon "Video Player" at bounding box center [728, 410] width 43 height 43
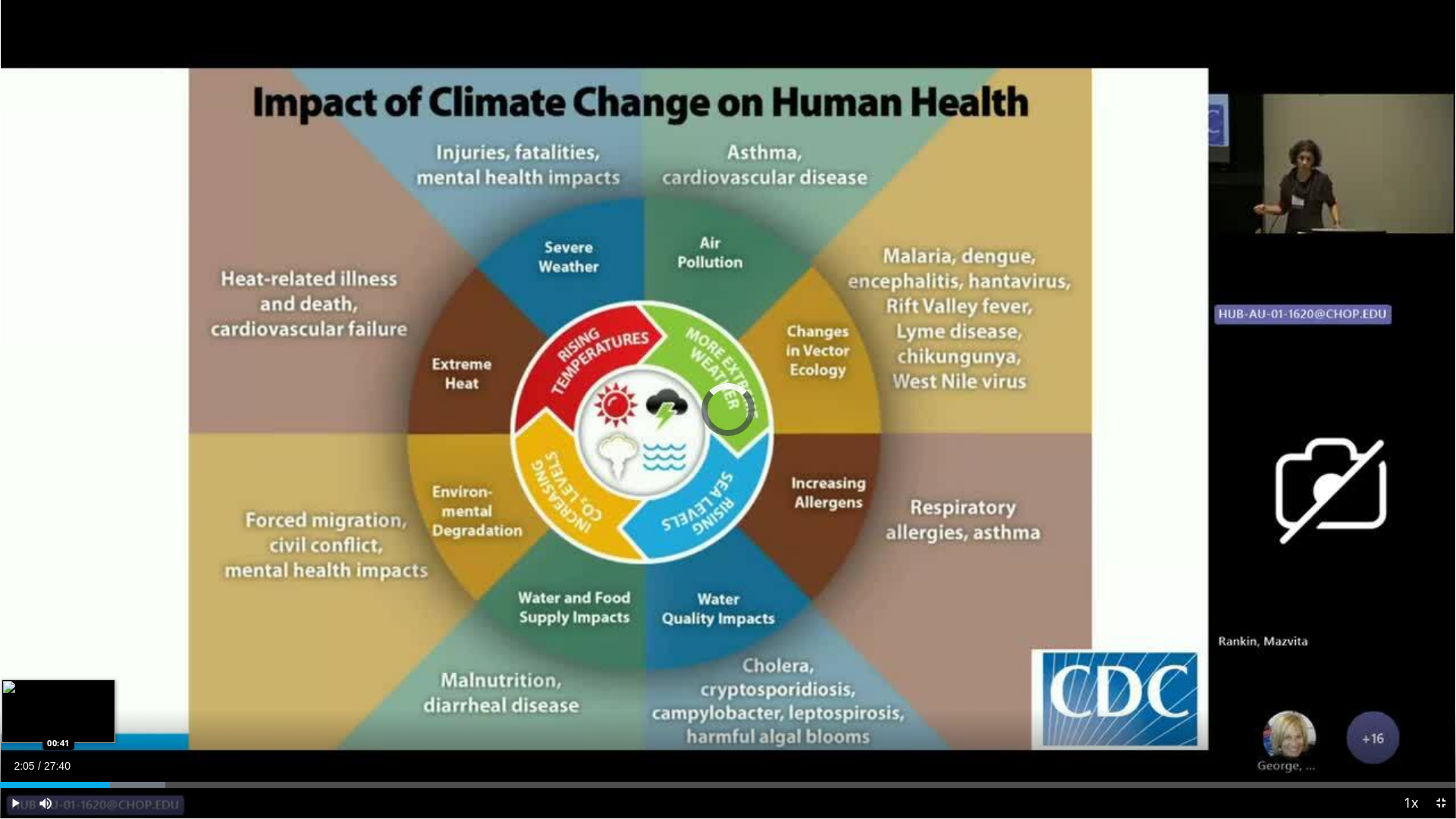
click at [36, 690] on div "Loaded : 11.35% 02:05 00:41" at bounding box center [728, 781] width 1456 height 15
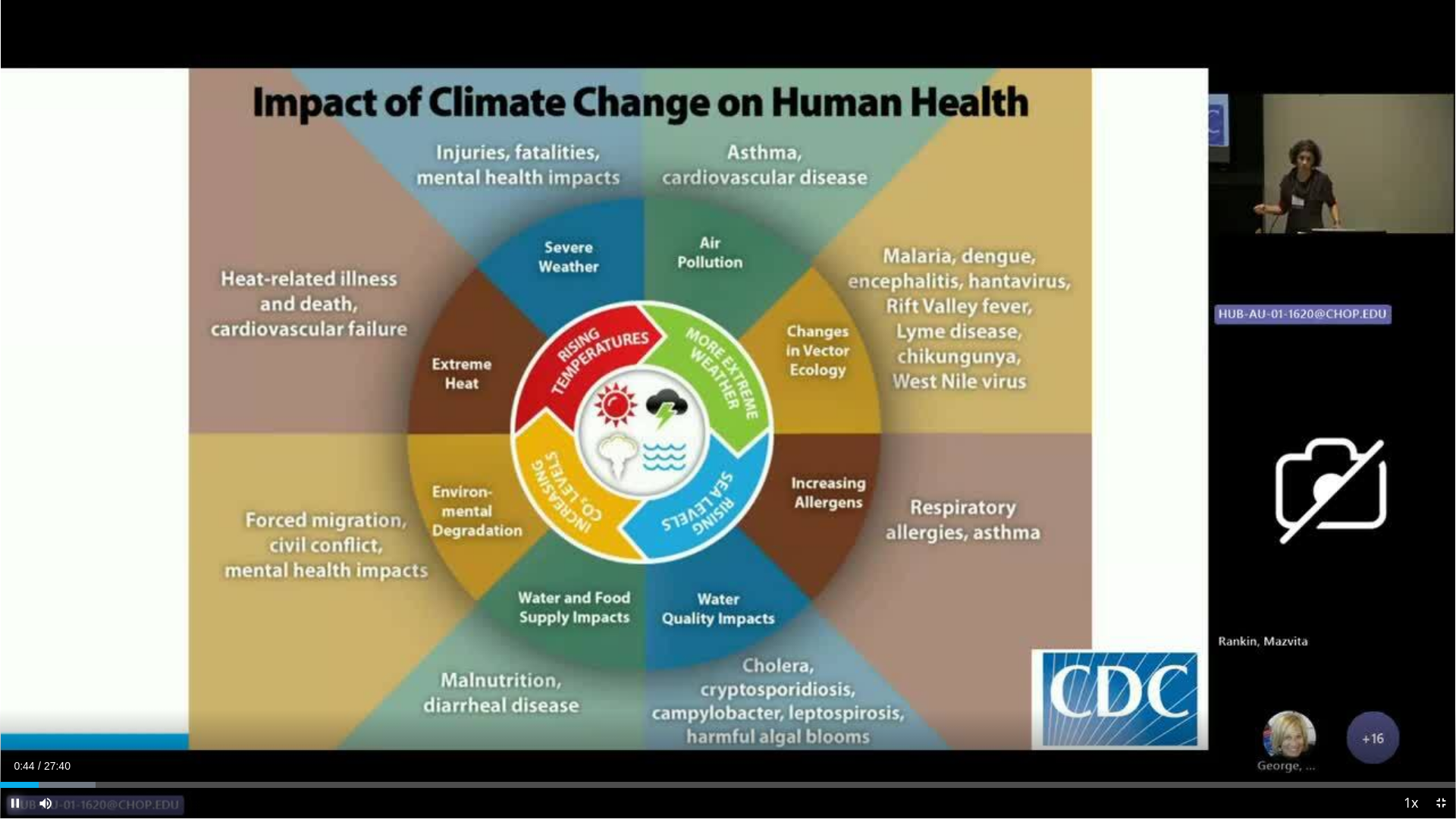
click at [10, 690] on span "Video Player" at bounding box center [15, 803] width 31 height 31
click at [1443, 690] on span "Video Player" at bounding box center [1441, 803] width 31 height 31
